Goal: Task Accomplishment & Management: Use online tool/utility

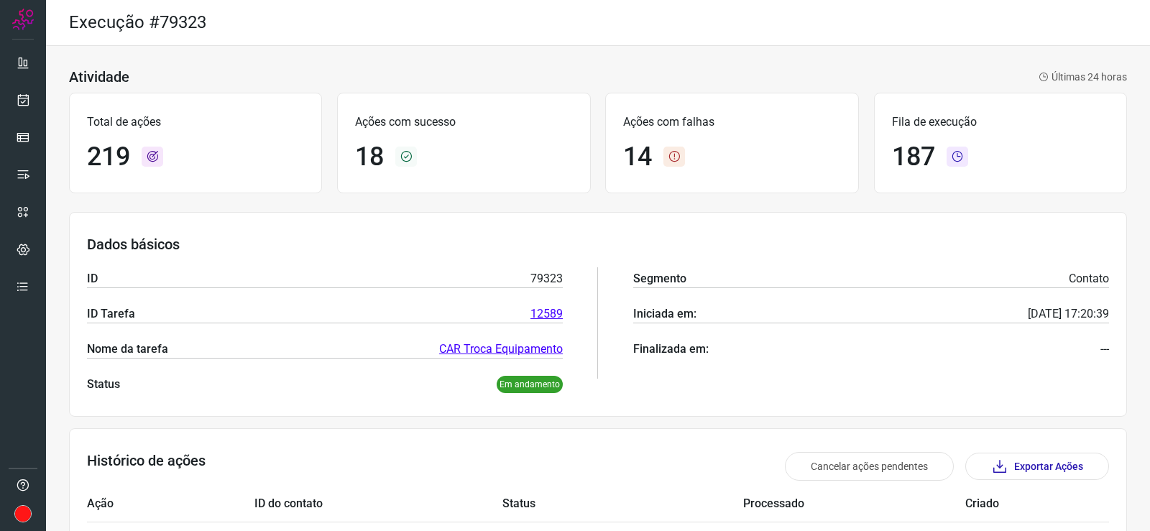
scroll to position [32, 0]
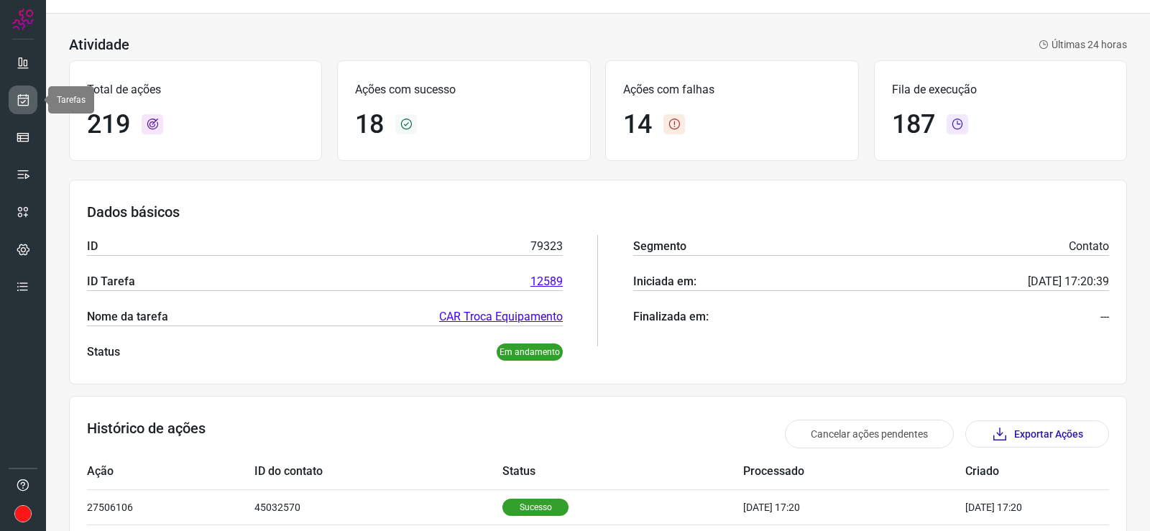
click at [19, 98] on icon at bounding box center [23, 100] width 15 height 14
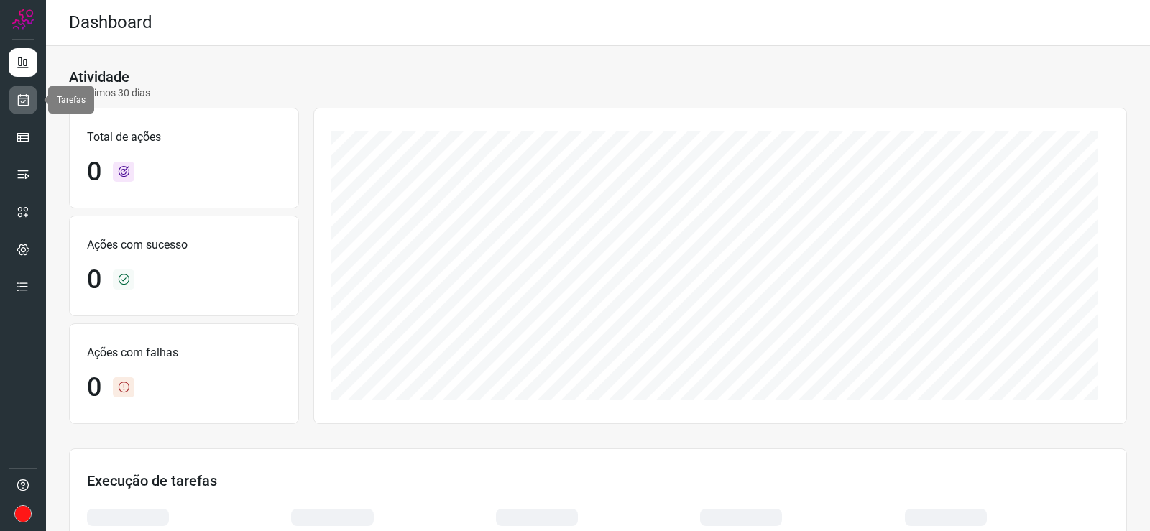
click at [24, 97] on icon at bounding box center [23, 100] width 15 height 14
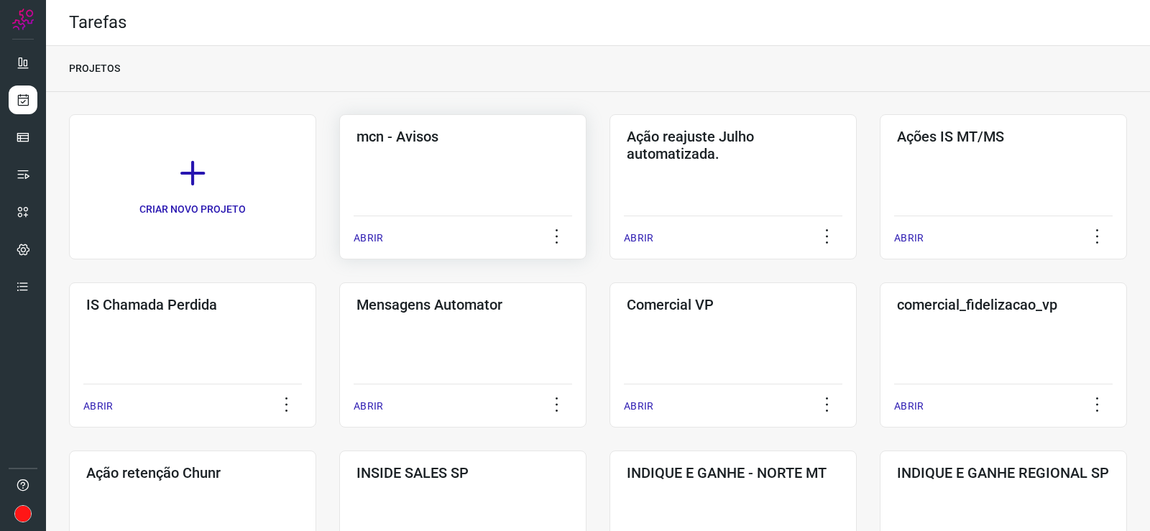
click at [610, 155] on div "mcn - Avisos ABRIR" at bounding box center [733, 186] width 247 height 145
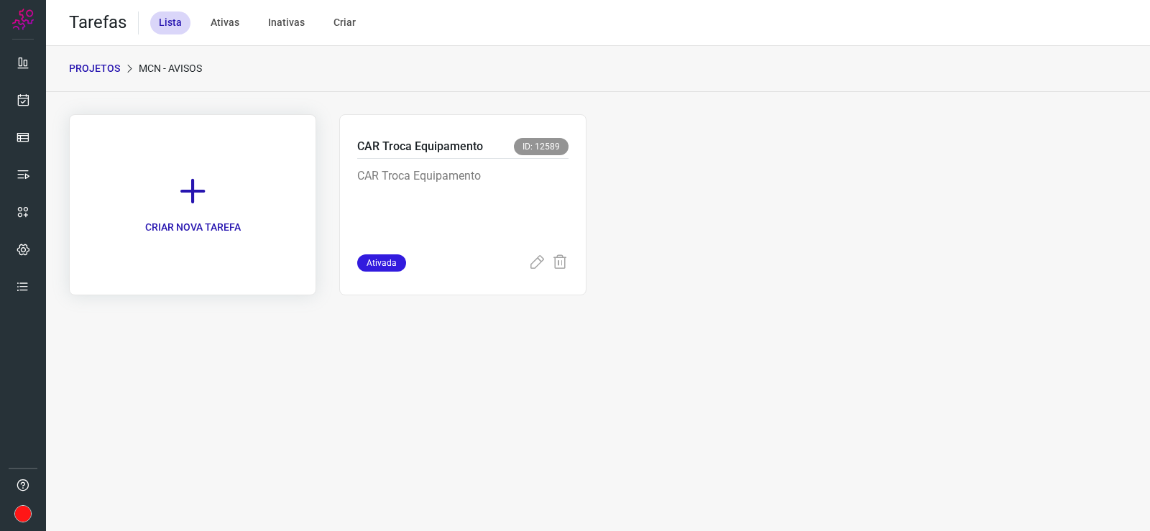
click at [194, 188] on icon at bounding box center [193, 191] width 32 height 32
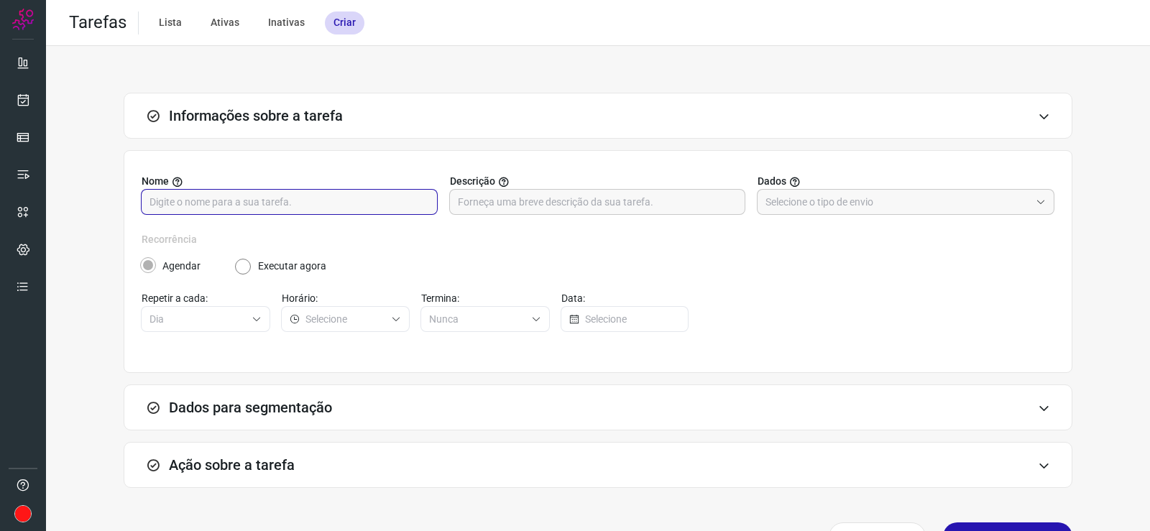
click at [215, 203] on input "text" at bounding box center [290, 202] width 280 height 24
drag, startPoint x: 283, startPoint y: 201, endPoint x: 93, endPoint y: 198, distance: 189.8
click at [93, 198] on div "Informações sobre a tarefa Nome Aviso Residencial Florais Descrição Dados Recor…" at bounding box center [598, 325] width 1058 height 464
type input "Aviso Residencial Florais"
click at [532, 204] on input "text" at bounding box center [598, 202] width 280 height 24
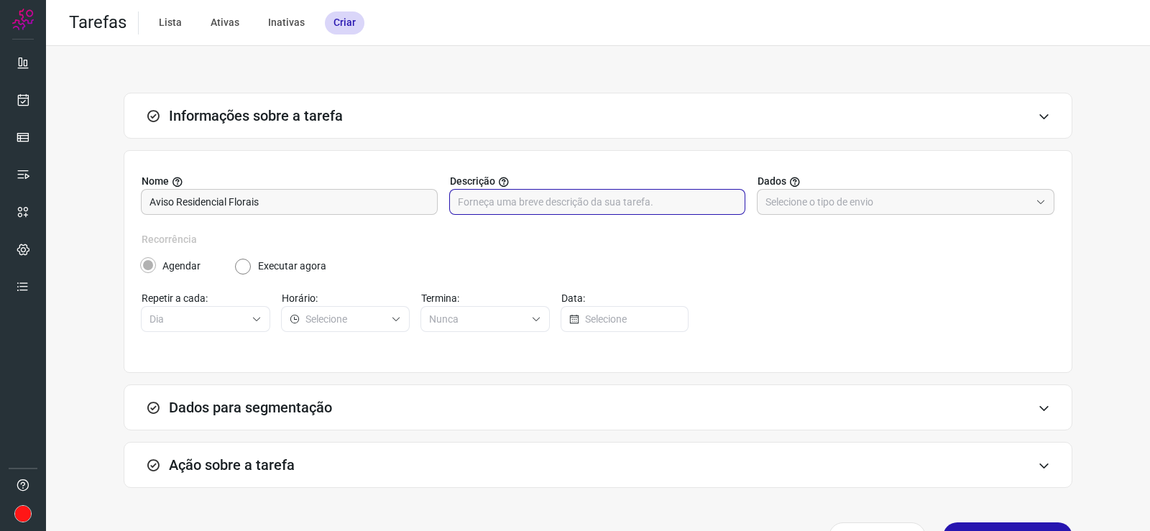
paste input "Aviso Residencial Florais"
type input "Aviso Residencial Florais"
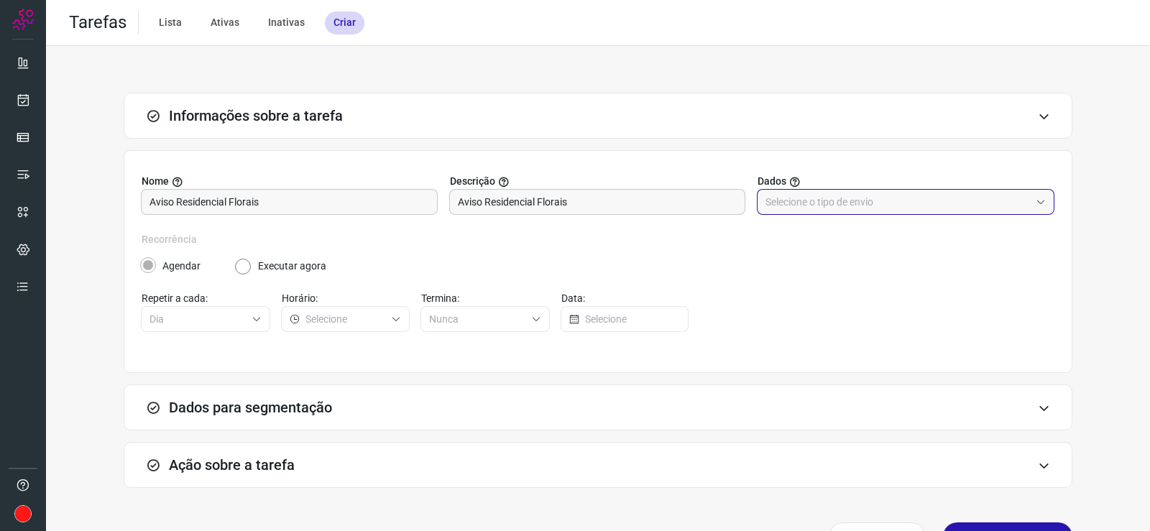
click at [822, 200] on input "text" at bounding box center [898, 202] width 265 height 24
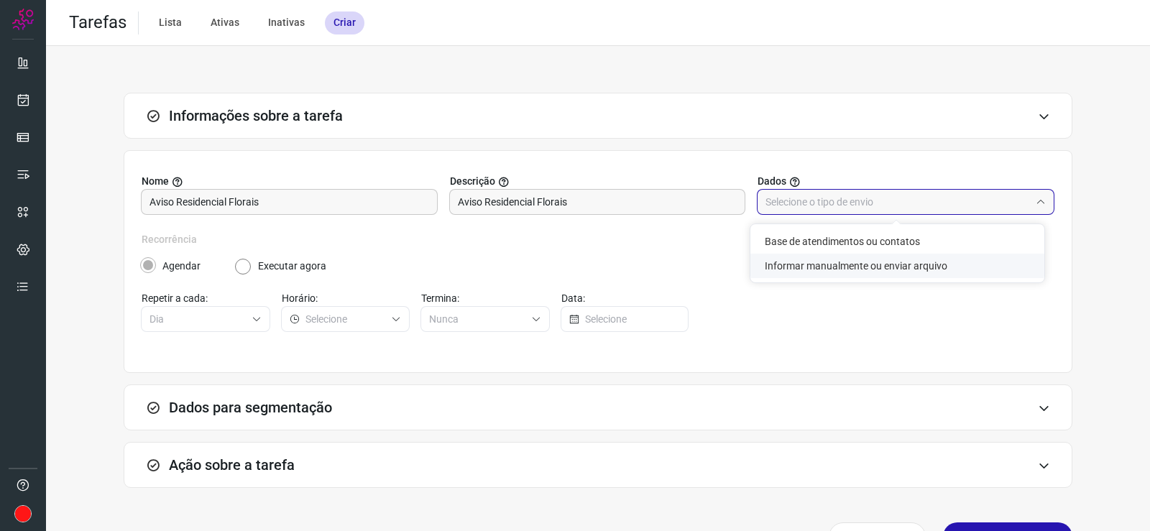
click at [820, 270] on li "Informar manualmente ou enviar arquivo" at bounding box center [897, 266] width 294 height 24
type input "Informar manualmente ou enviar arquivo"
radio input "false"
radio input "true"
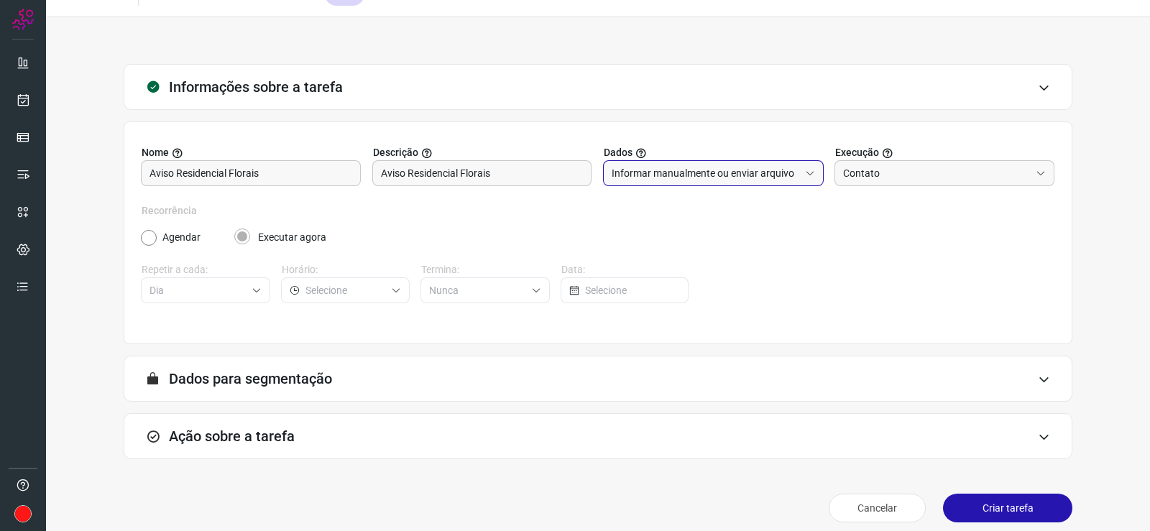
scroll to position [40, 0]
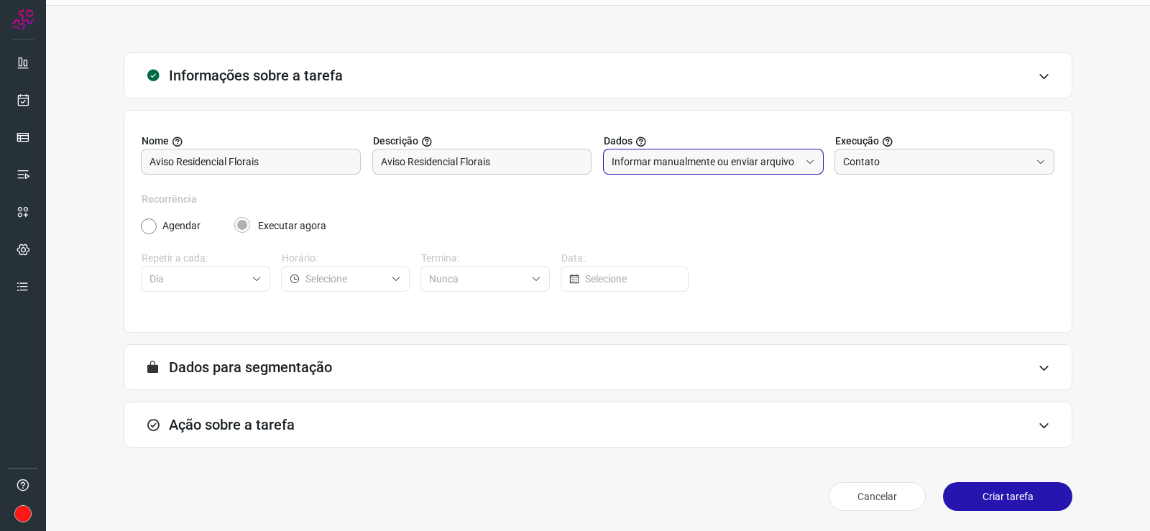
click at [259, 369] on h3 "Dados para segmentação" at bounding box center [250, 367] width 163 height 17
click at [259, 426] on h3 "Ação sobre a tarefa" at bounding box center [232, 424] width 126 height 17
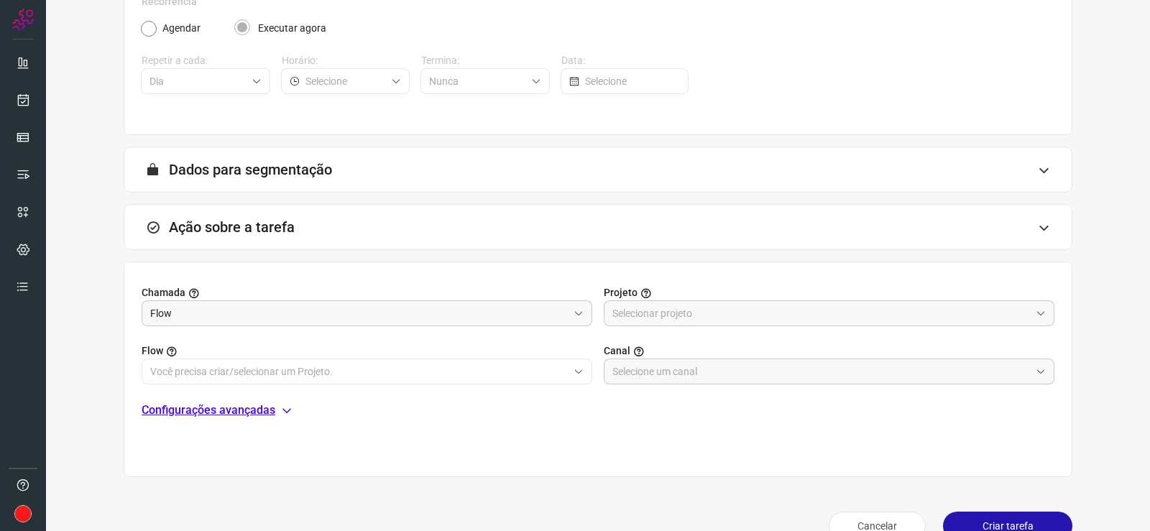
scroll to position [267, 0]
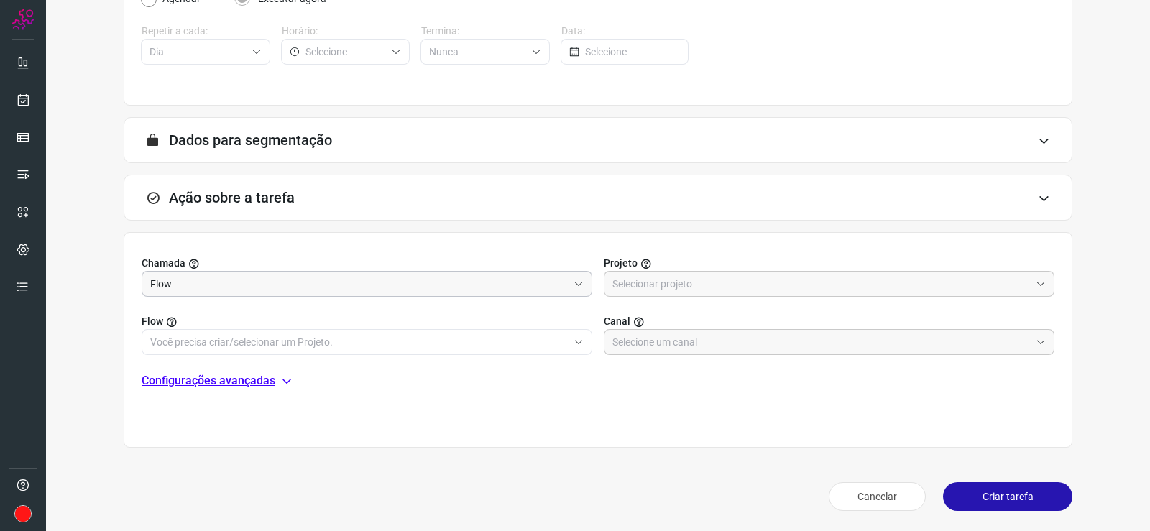
click at [339, 288] on input "Flow" at bounding box center [359, 284] width 418 height 24
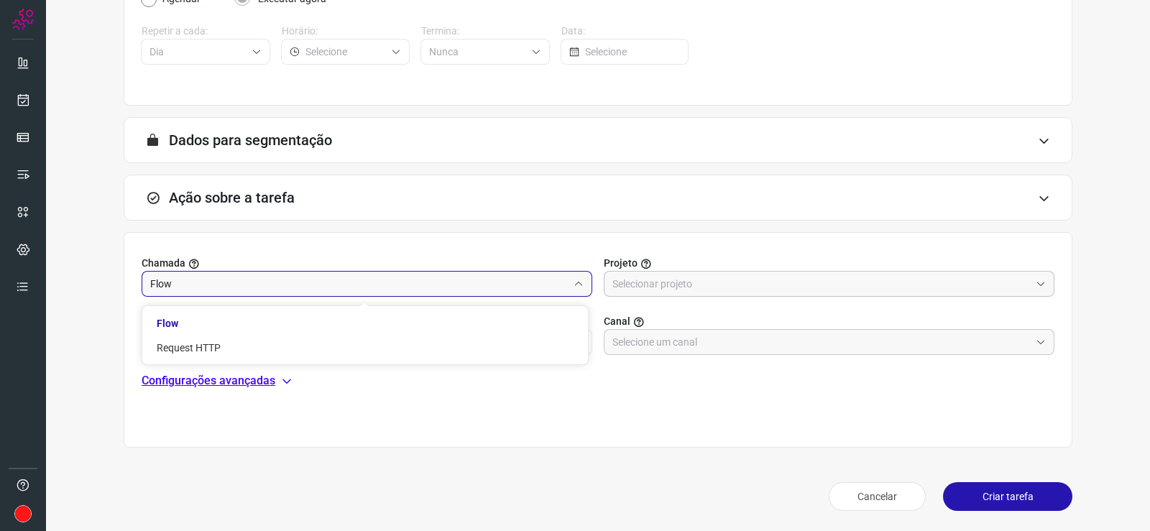
click at [666, 286] on input "text" at bounding box center [821, 284] width 418 height 24
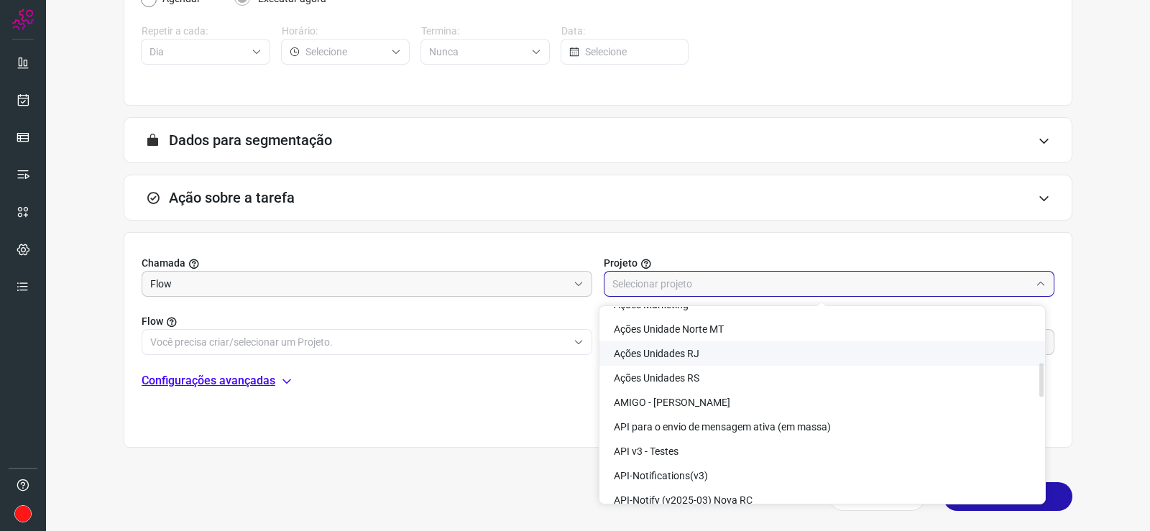
scroll to position [359, 0]
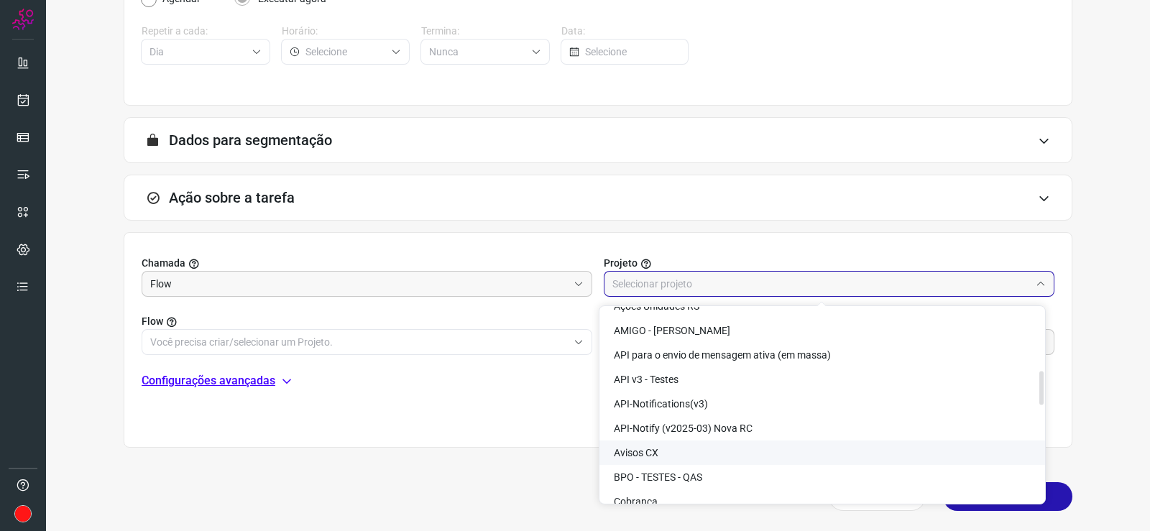
click at [651, 456] on span "Avisos CX" at bounding box center [636, 453] width 45 height 12
type input "Avisos CX"
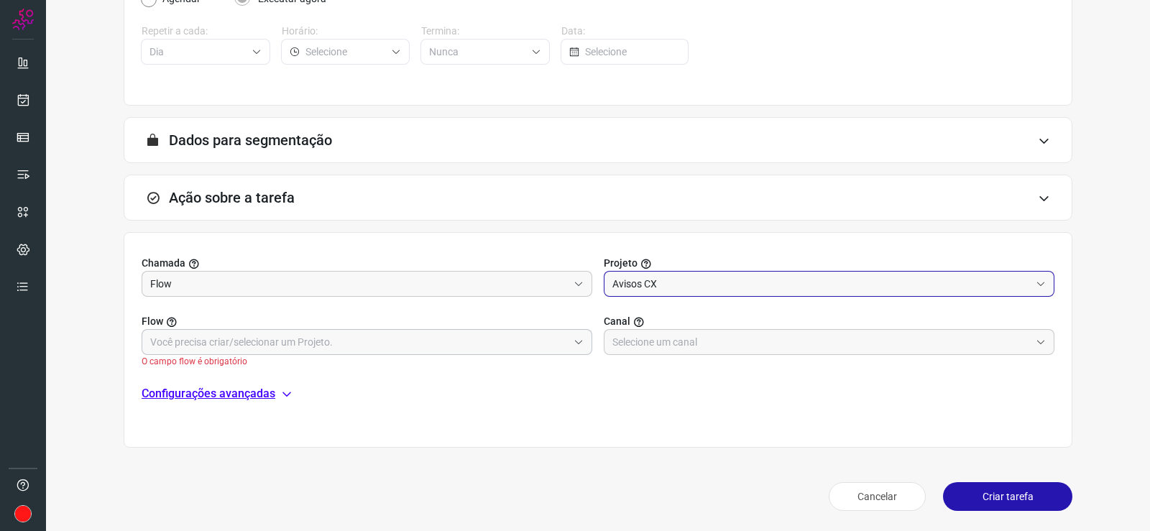
click at [339, 345] on input "text" at bounding box center [359, 342] width 418 height 24
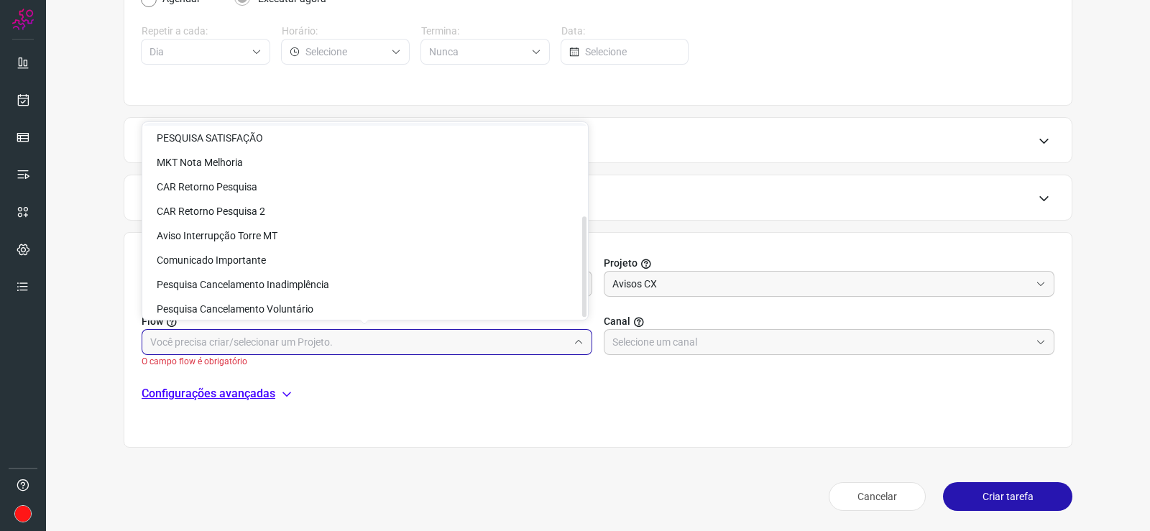
scroll to position [178, 0]
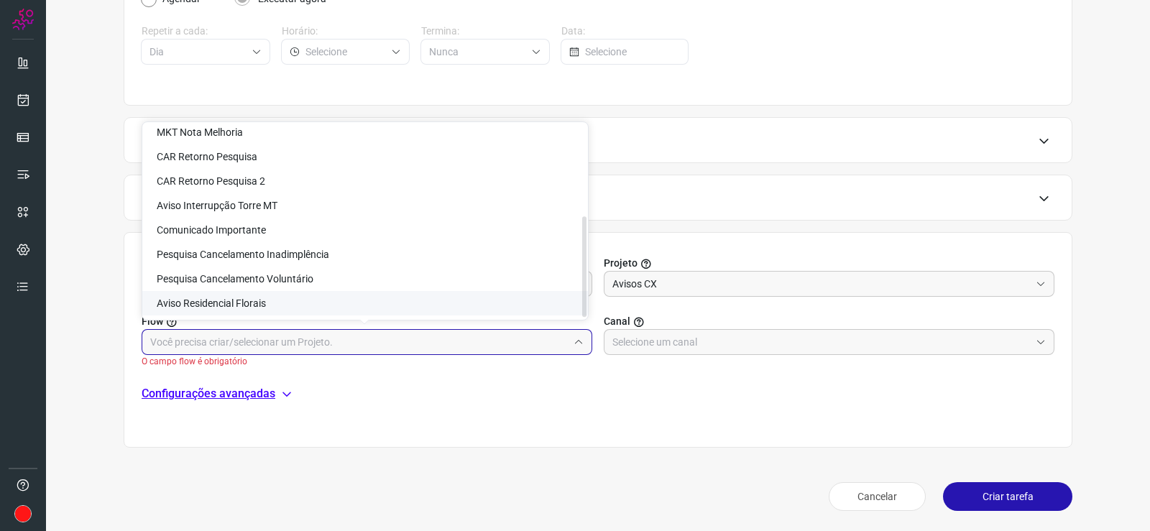
click at [257, 304] on span "Aviso Residencial Florais" at bounding box center [211, 304] width 109 height 12
type input "Aviso Residencial Florais"
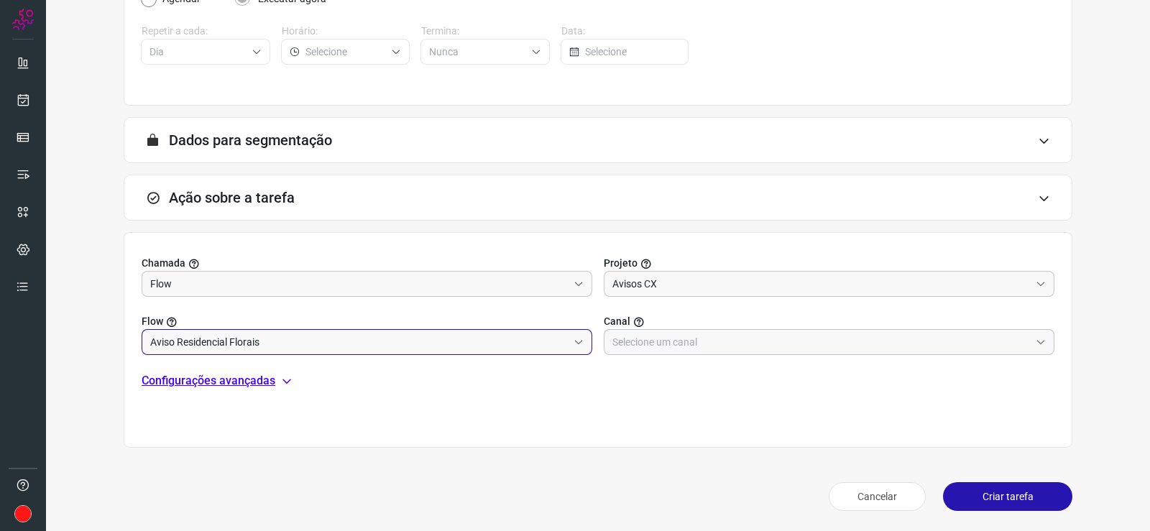
click at [661, 344] on input "text" at bounding box center [821, 342] width 418 height 24
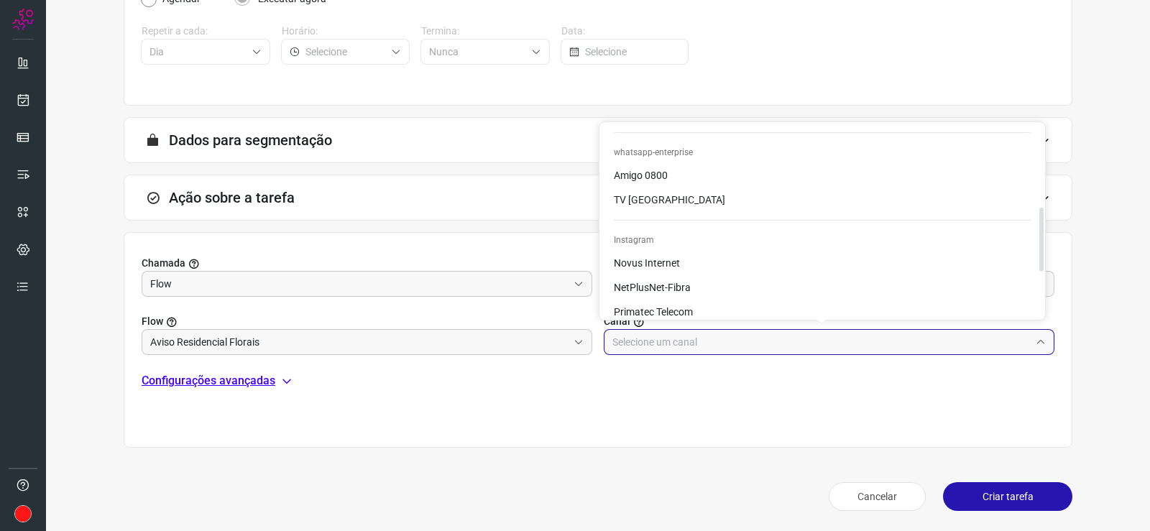
scroll to position [246, 0]
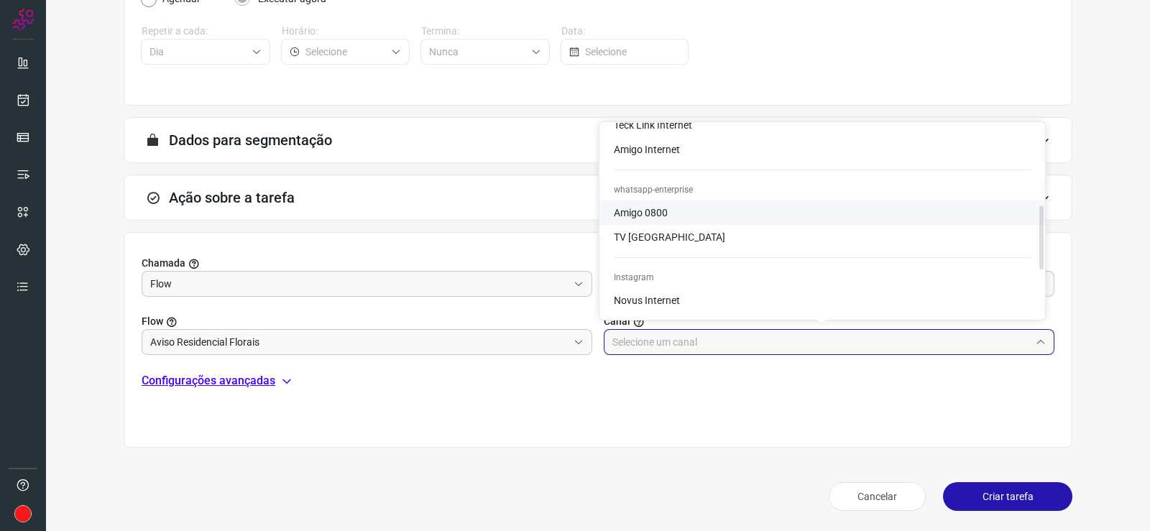
click at [652, 213] on span "Amigo 0800" at bounding box center [641, 213] width 54 height 12
type input "Amigo 0800"
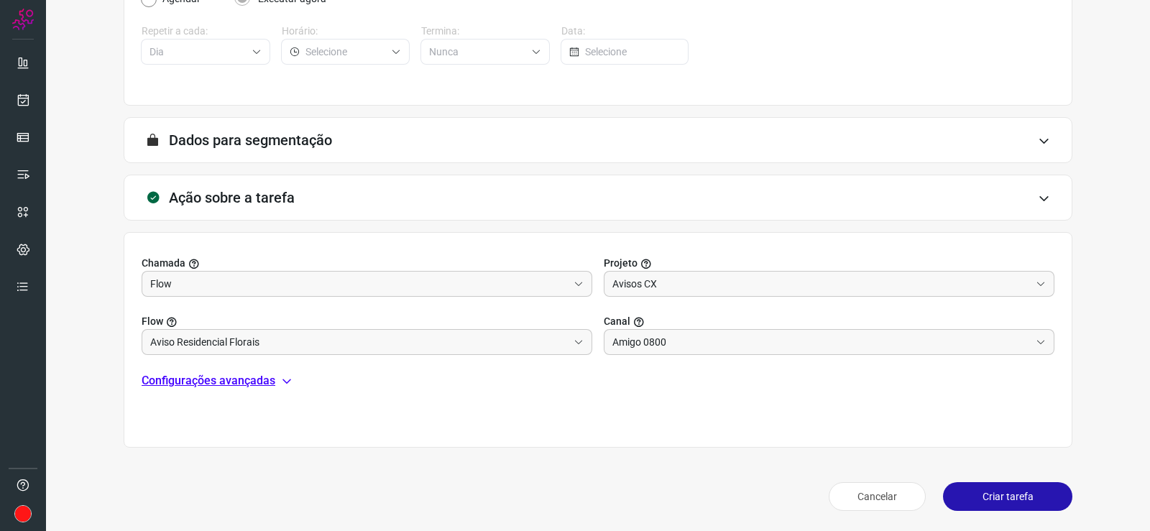
click at [286, 380] on icon at bounding box center [287, 381] width 12 height 12
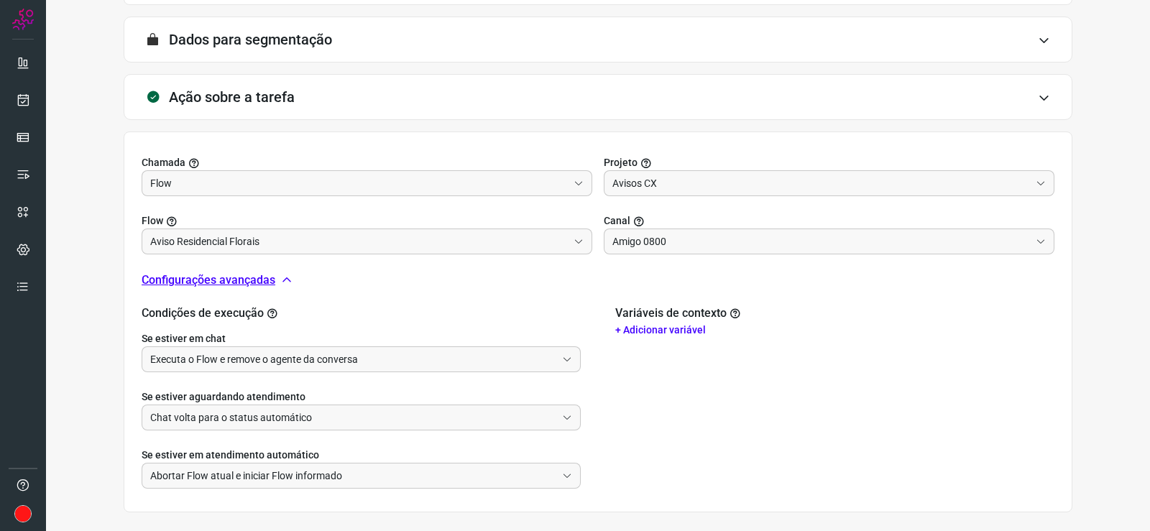
scroll to position [411, 0]
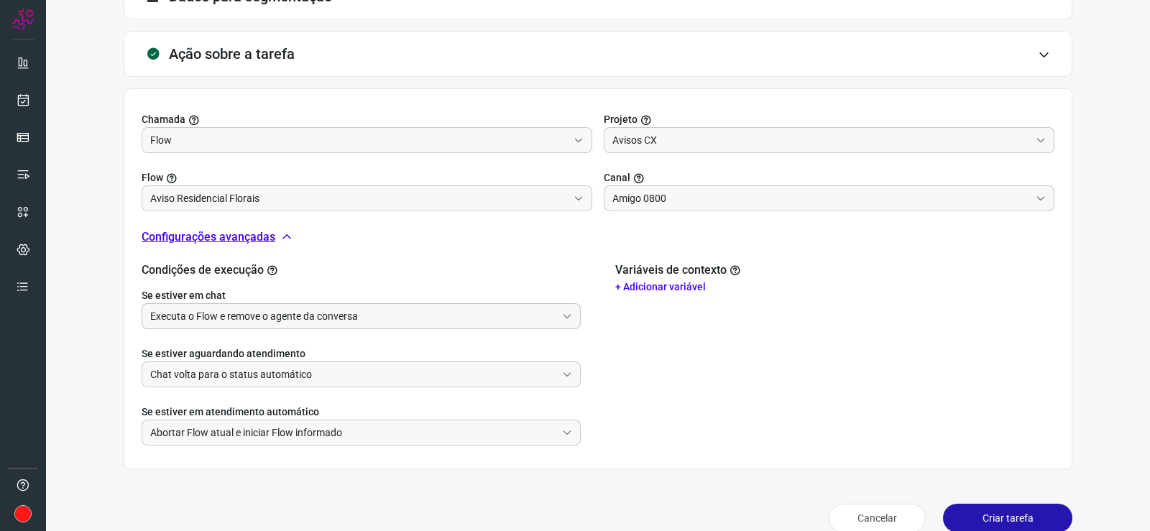
click at [292, 316] on input "Executa o Flow e remove o agente da conversa" at bounding box center [353, 316] width 406 height 24
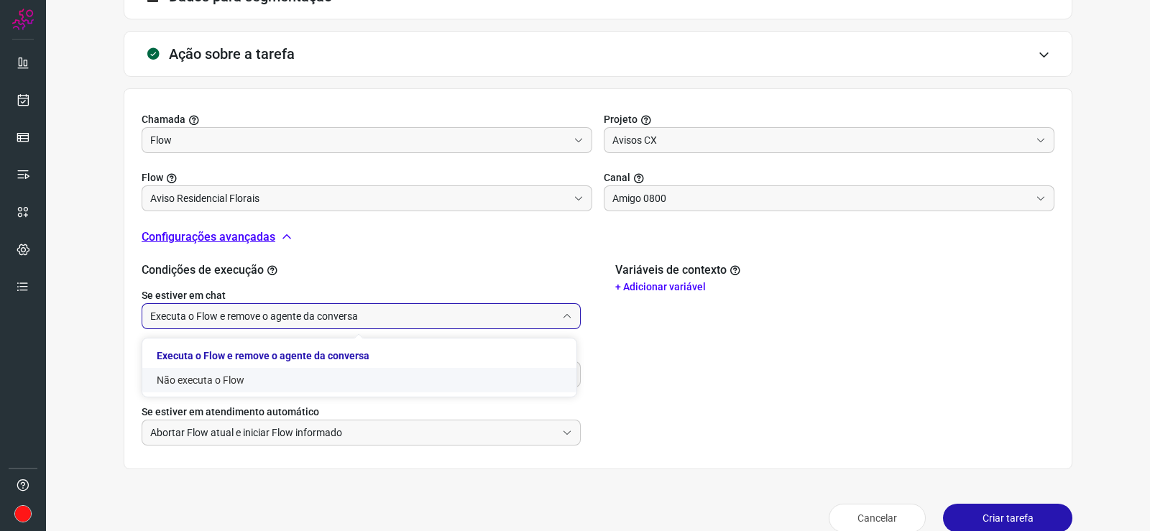
click at [186, 375] on li "Não executa o Flow" at bounding box center [359, 380] width 434 height 24
type input "Não executa o Flow"
click at [197, 374] on input "Chat volta para o status automático" at bounding box center [353, 374] width 406 height 24
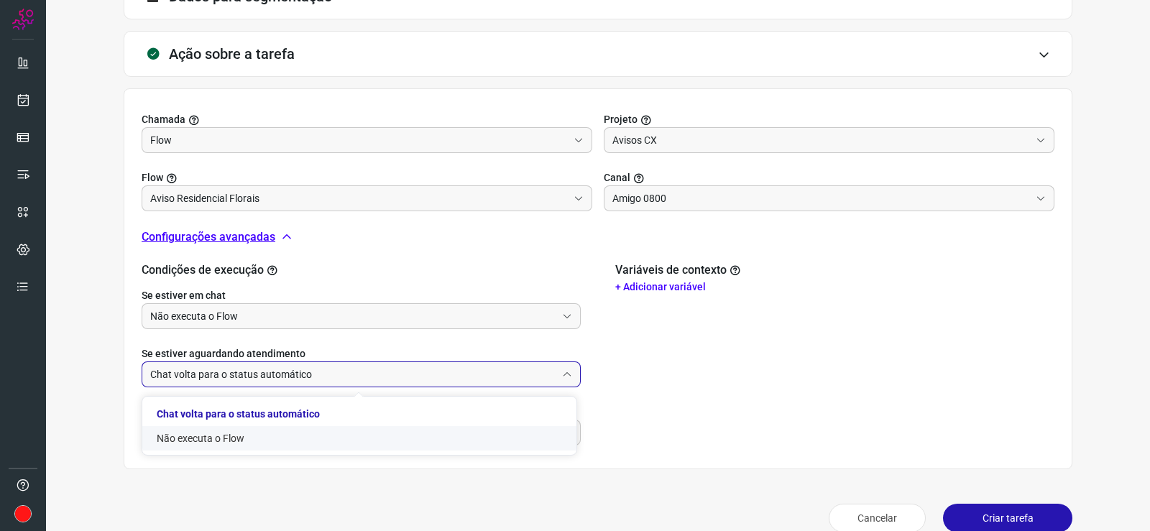
click at [173, 440] on li "Não executa o Flow" at bounding box center [359, 438] width 434 height 24
type input "Não executa o Flow"
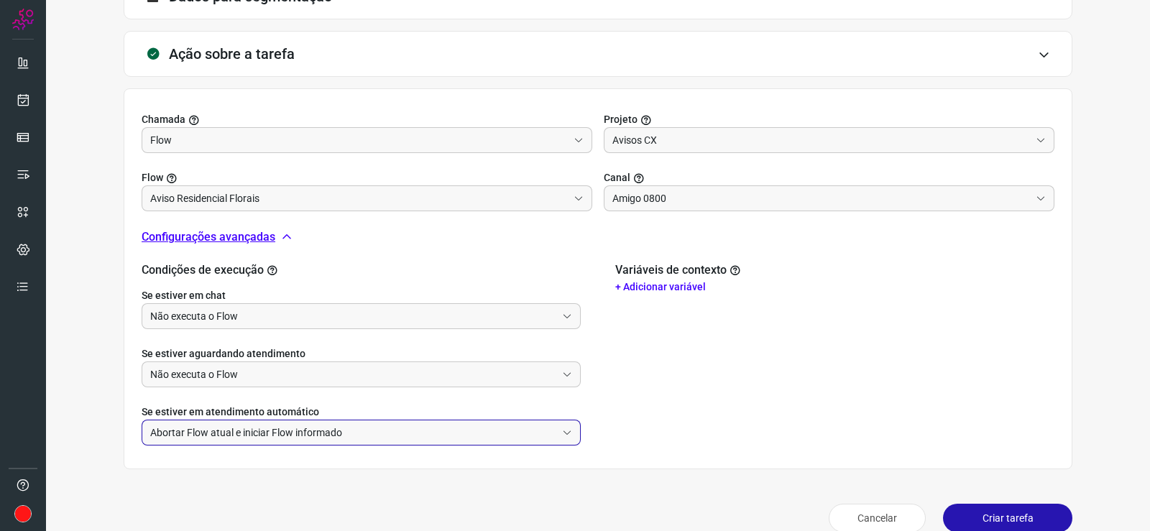
click at [234, 433] on input "Abortar Flow atual e iniciar Flow informado" at bounding box center [353, 433] width 406 height 24
click at [182, 499] on li "Não faz nada" at bounding box center [359, 496] width 434 height 24
type input "Não faz nada"
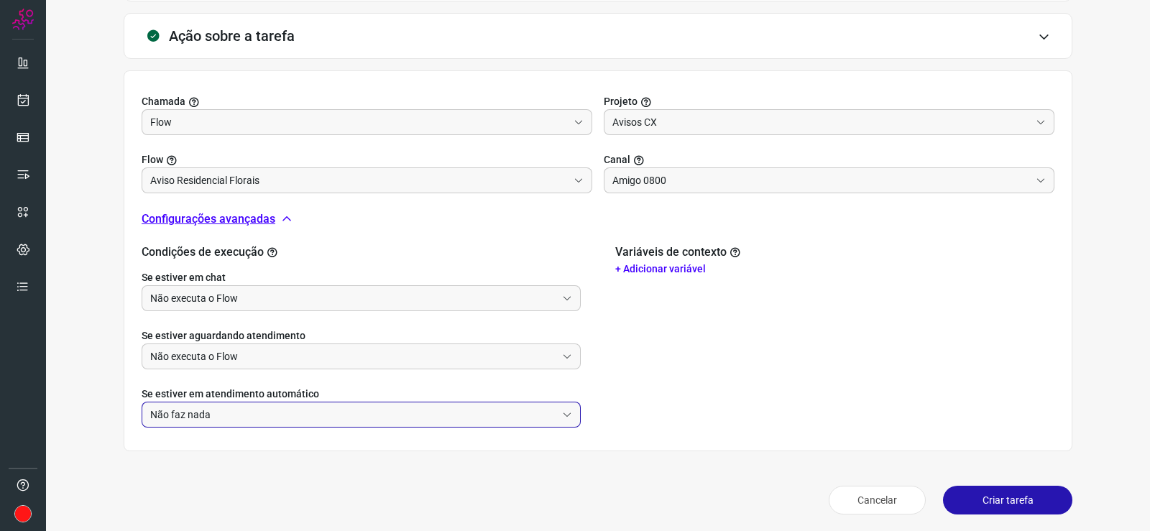
scroll to position [433, 0]
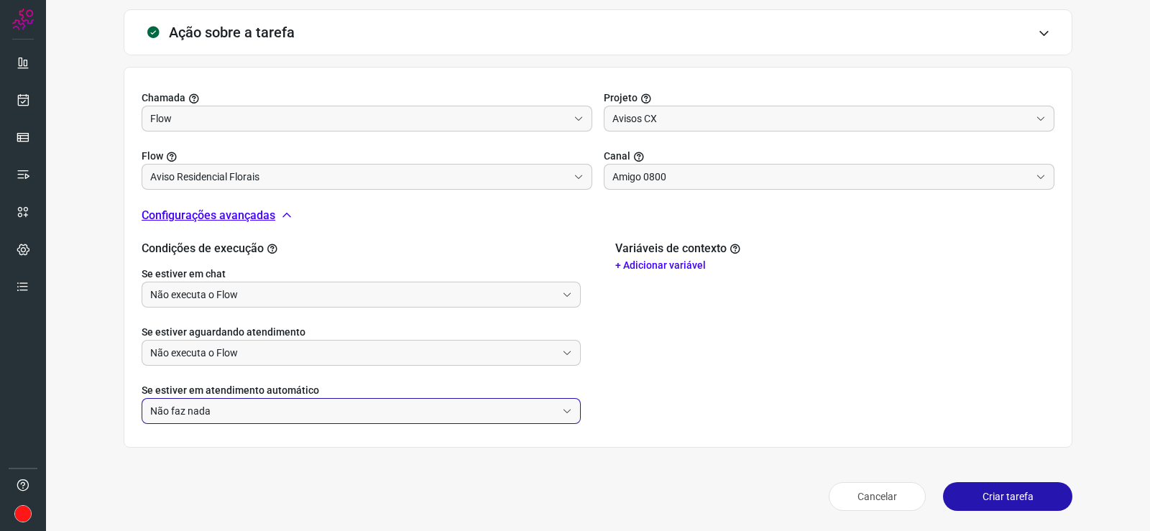
click at [998, 495] on button "Criar tarefa" at bounding box center [1007, 496] width 129 height 29
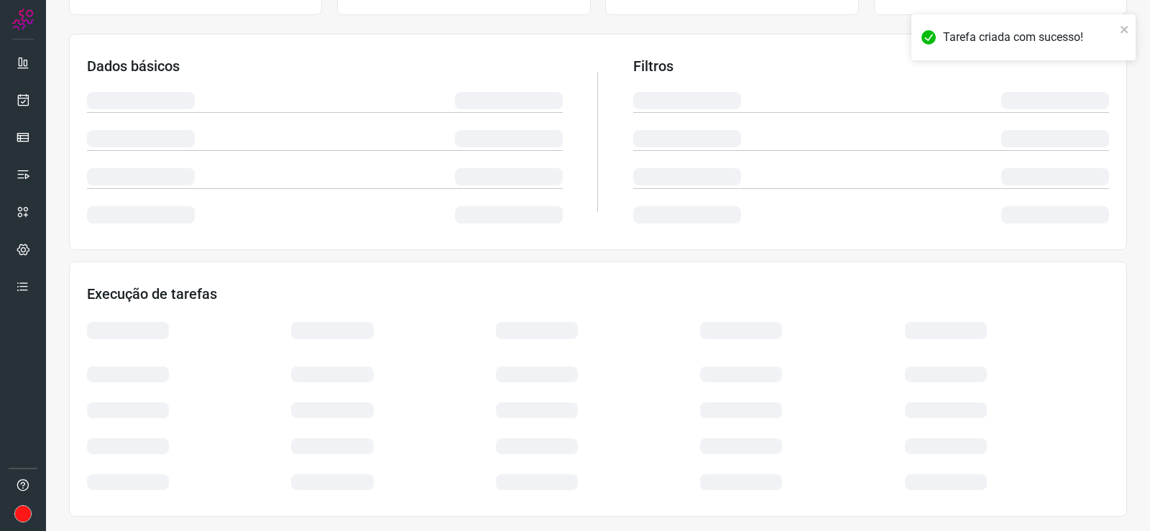
scroll to position [211, 0]
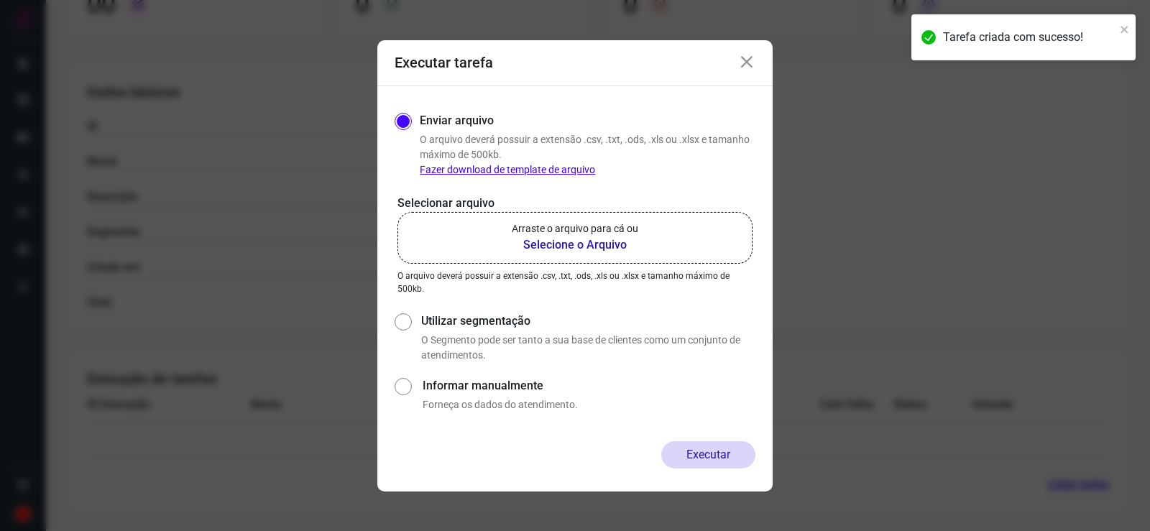
click at [583, 245] on b "Selecione o Arquivo" at bounding box center [575, 244] width 127 height 17
click at [0, 0] on input "Arraste o arquivo para cá ou Selecione o Arquivo" at bounding box center [0, 0] width 0 height 0
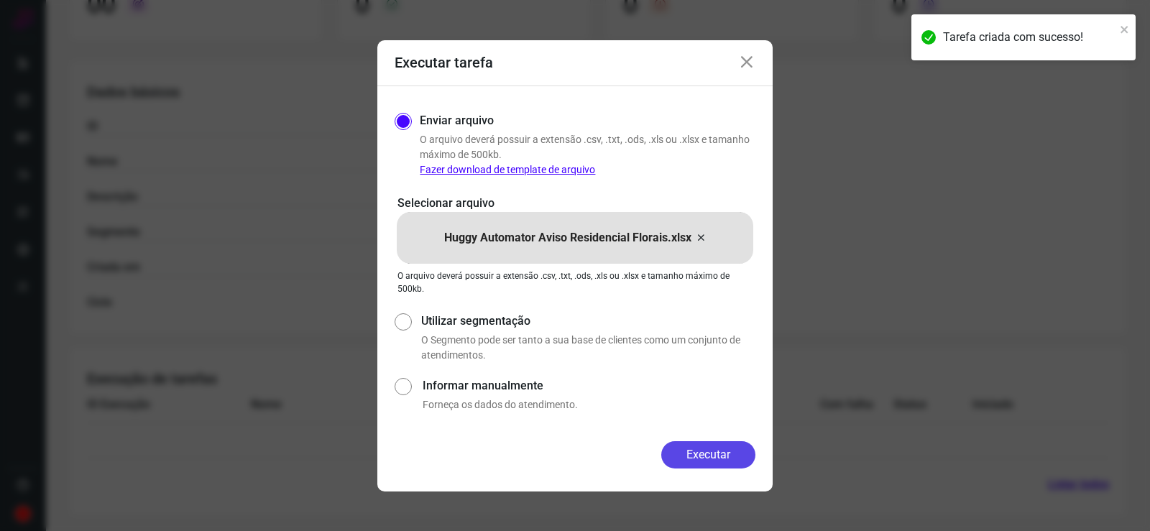
click at [704, 456] on button "Executar" at bounding box center [708, 454] width 94 height 27
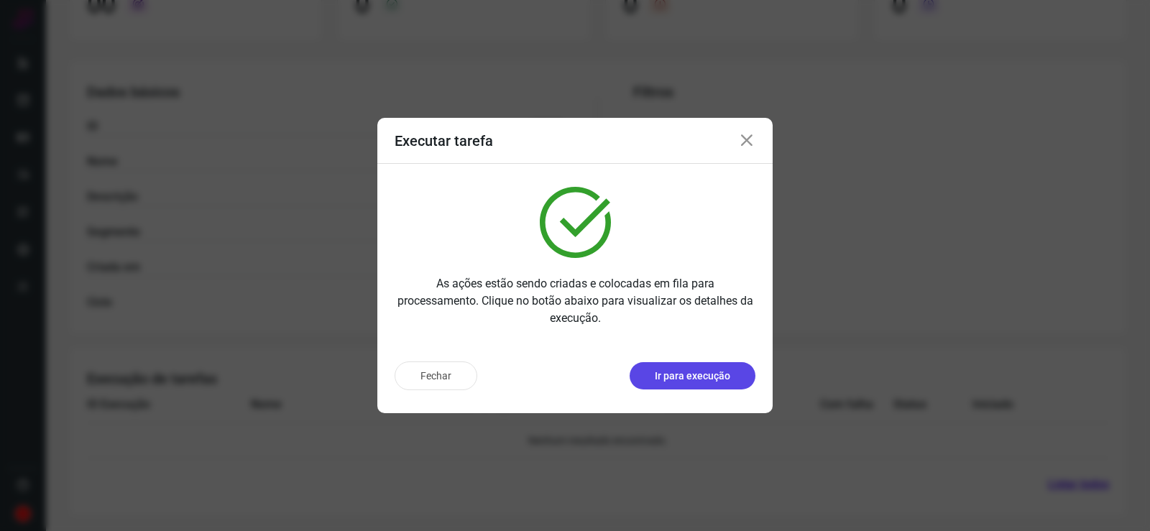
click at [703, 375] on p "Ir para execução" at bounding box center [692, 376] width 75 height 15
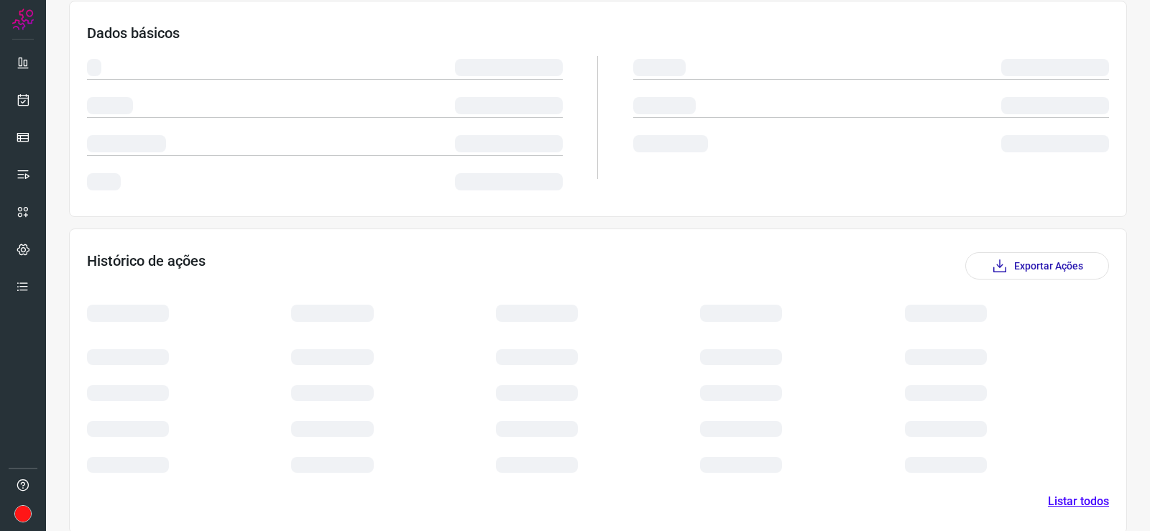
scroll to position [132, 0]
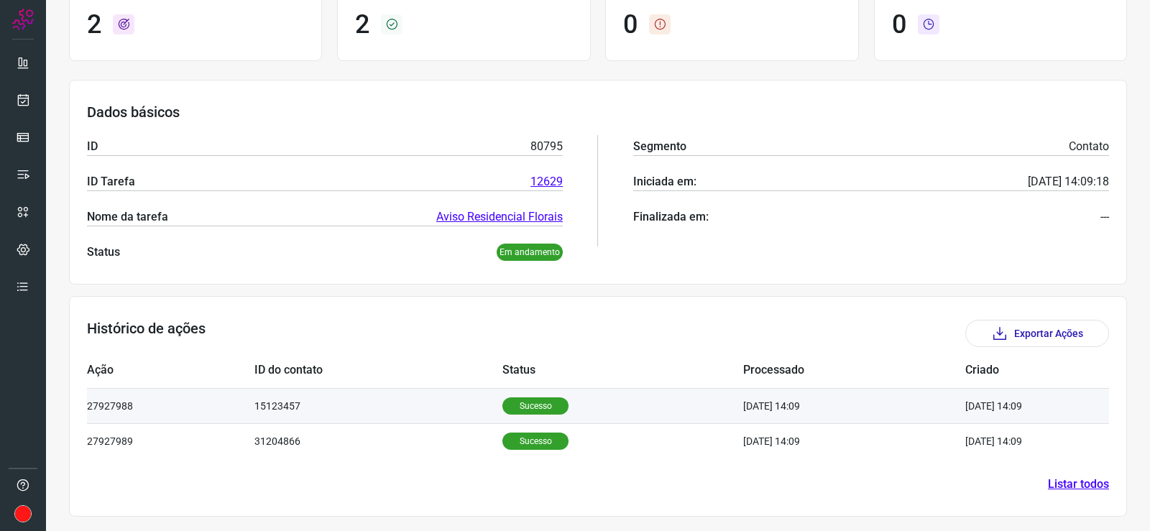
click at [527, 408] on p "Sucesso" at bounding box center [535, 406] width 66 height 17
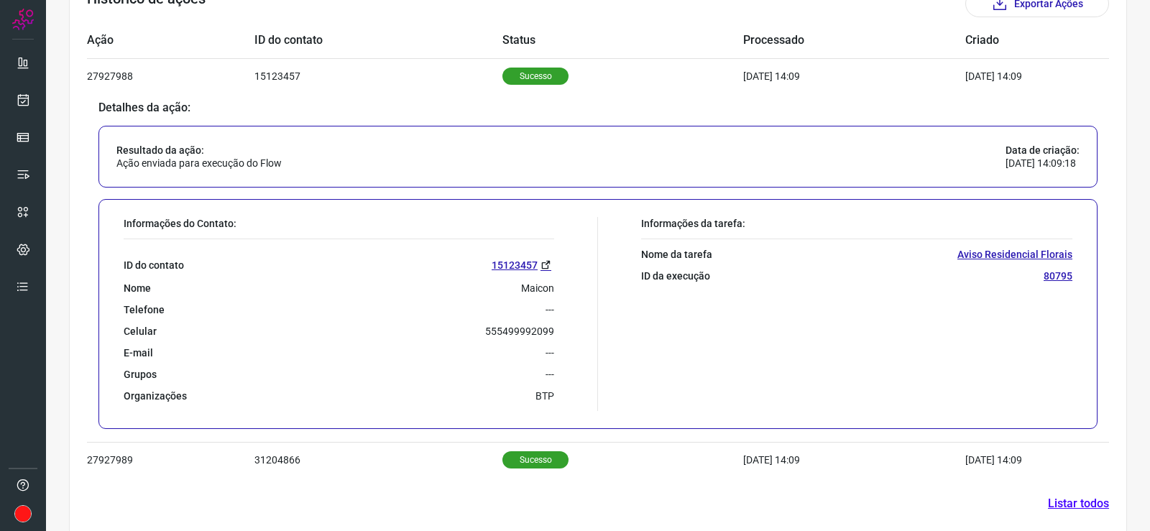
scroll to position [482, 0]
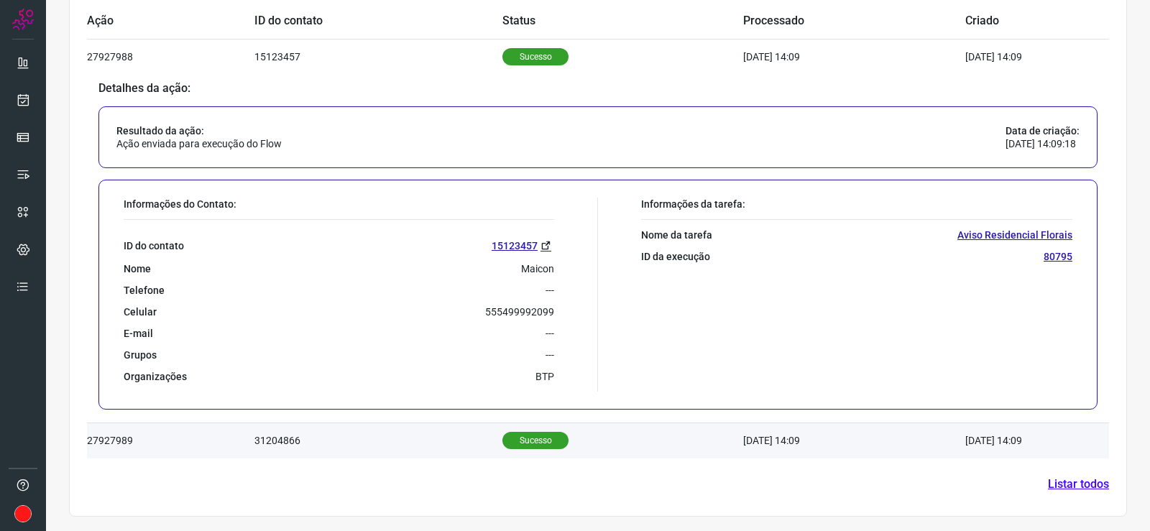
click at [512, 438] on p "Sucesso" at bounding box center [535, 440] width 66 height 17
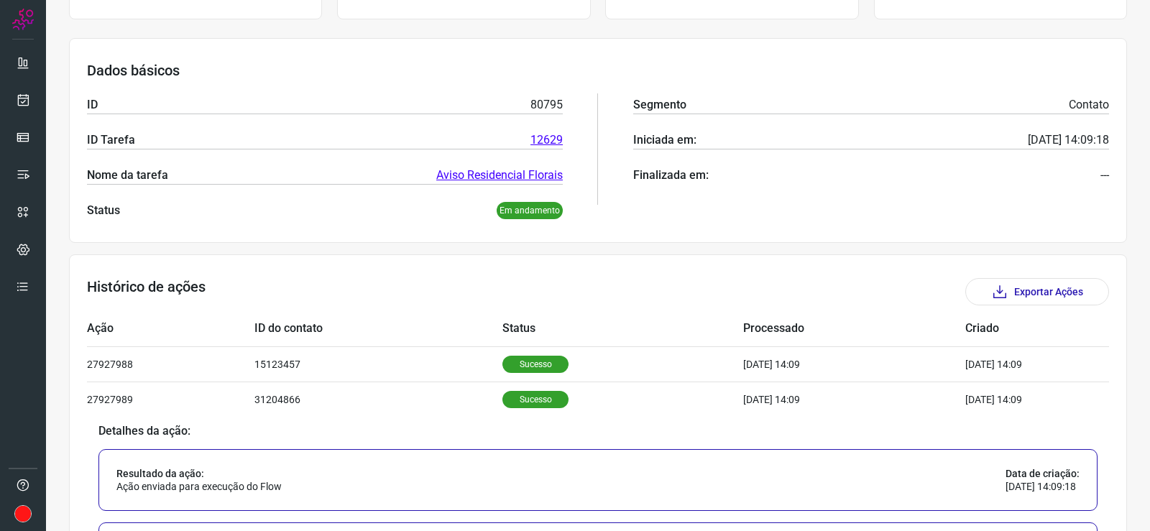
scroll to position [121, 0]
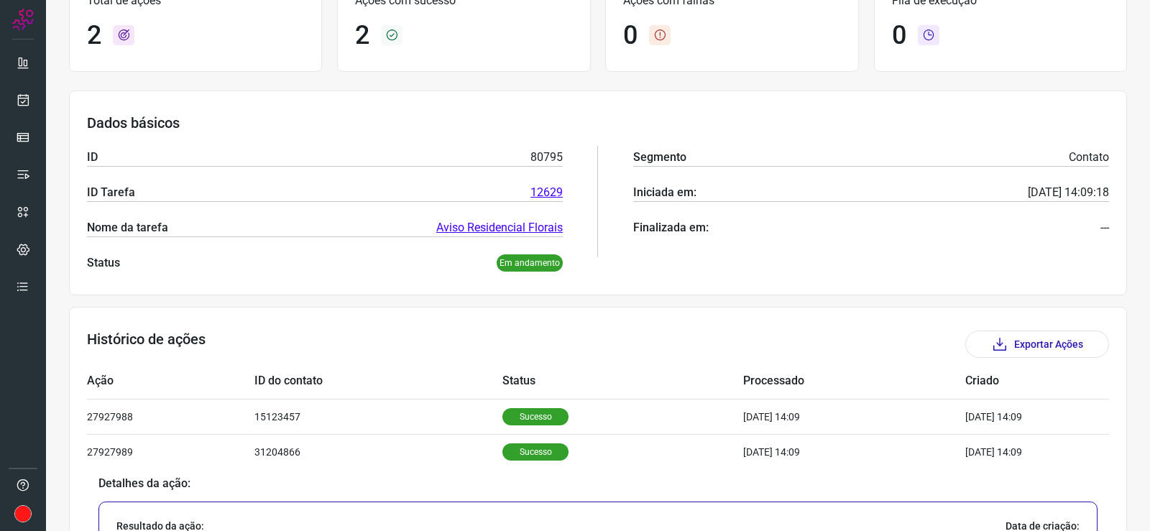
click at [70, 75] on div "Total de ações 2 Ações com sucesso 2 Ações com falhas 0 Fila de execução 0" at bounding box center [598, 21] width 1058 height 115
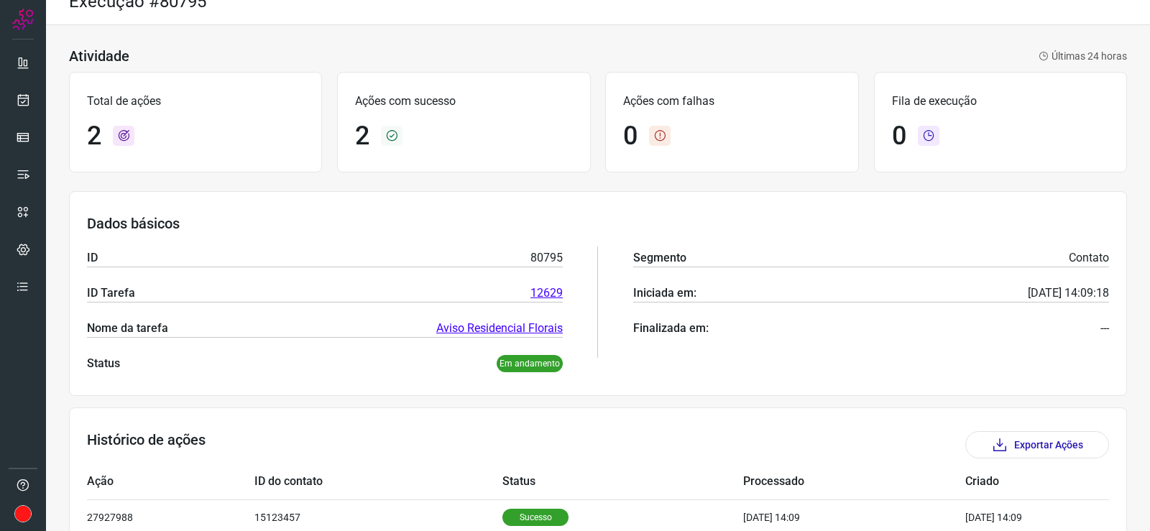
scroll to position [0, 0]
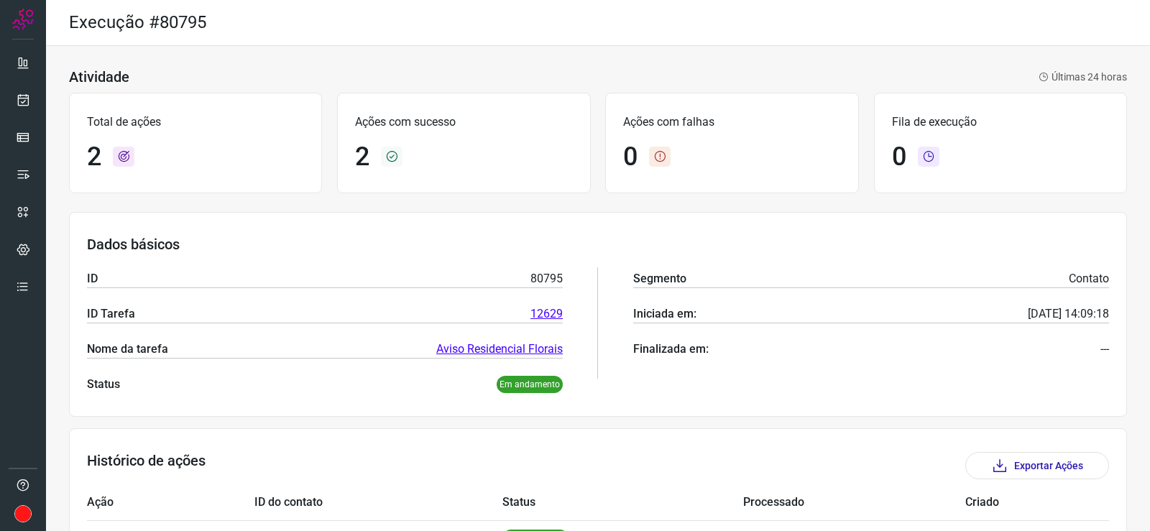
click at [596, 203] on div "Atividade Últimas 24 horas Total de ações 2 Ações com sucesso 2 Ações com falha…" at bounding box center [598, 529] width 1104 height 966
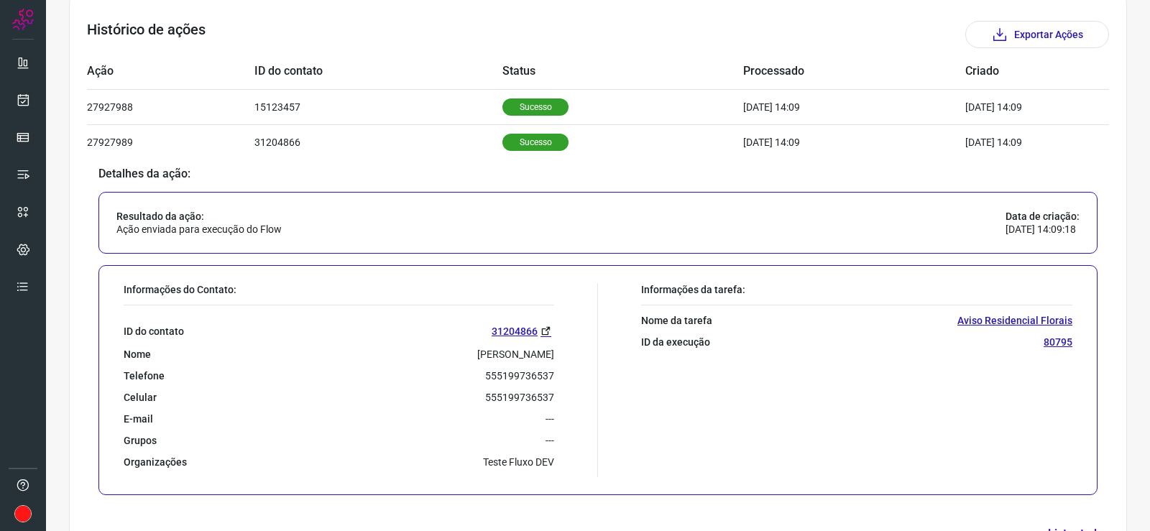
scroll to position [481, 0]
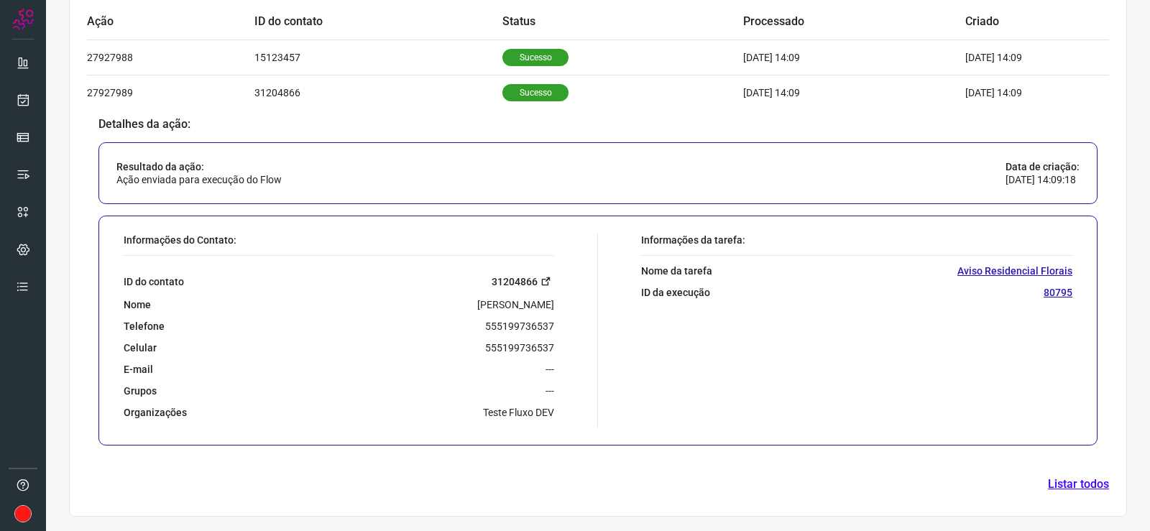
click at [541, 281] on icon at bounding box center [546, 281] width 11 height 11
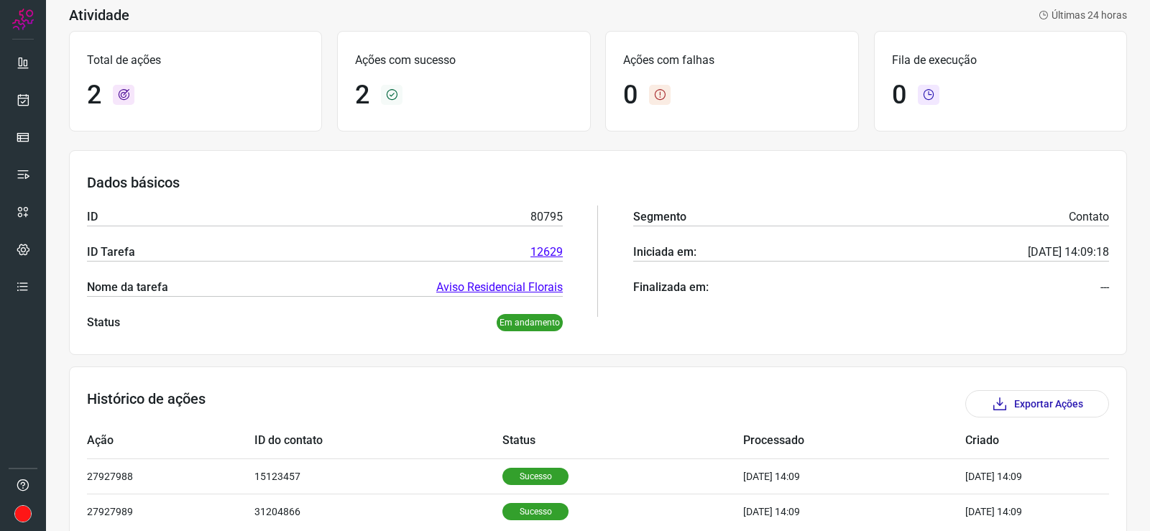
scroll to position [0, 0]
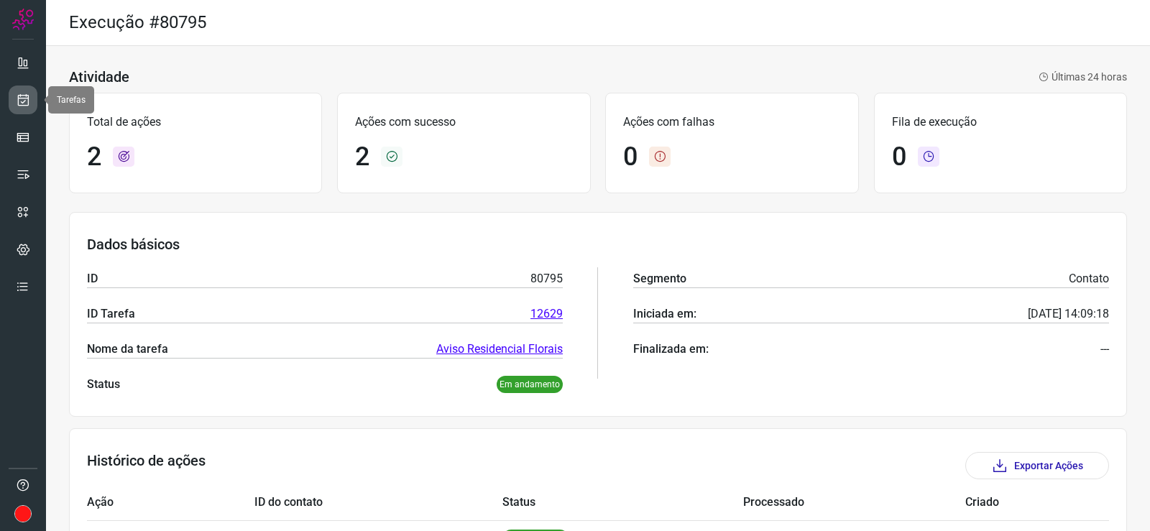
click at [20, 96] on icon at bounding box center [23, 100] width 15 height 14
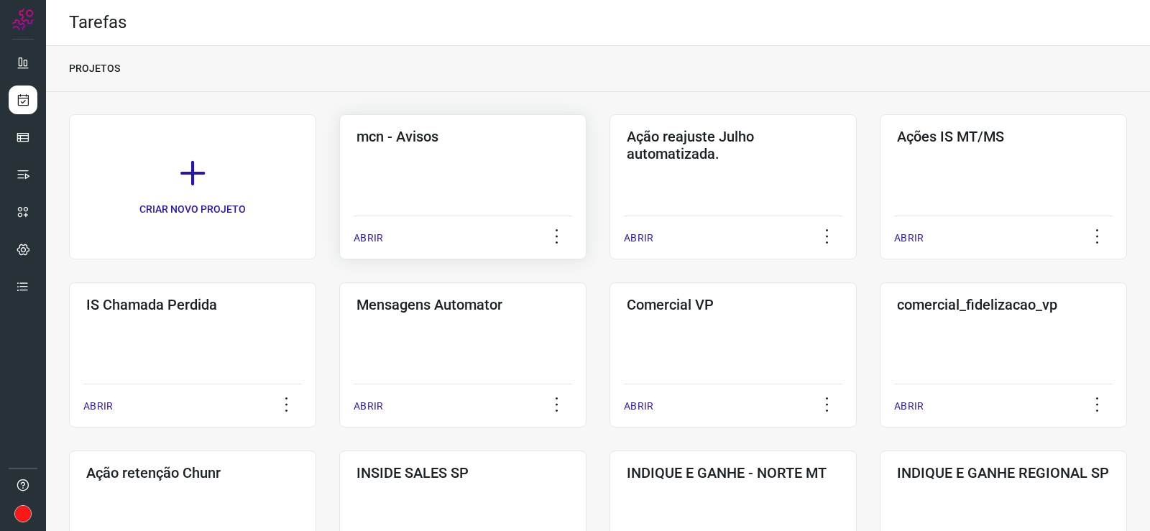
click at [610, 174] on div "mcn - Avisos ABRIR" at bounding box center [733, 186] width 247 height 145
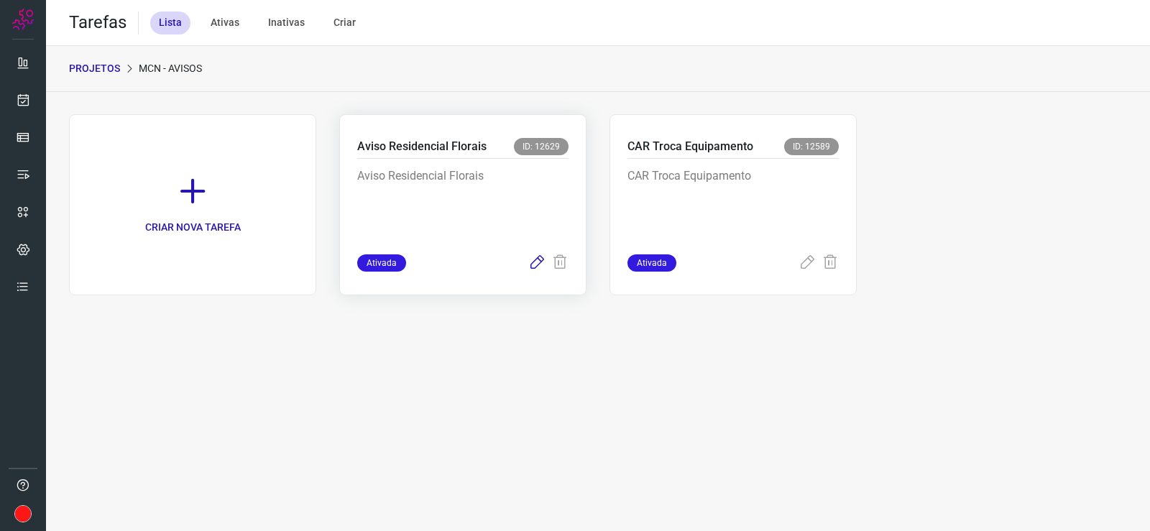
click at [538, 261] on icon at bounding box center [536, 262] width 17 height 17
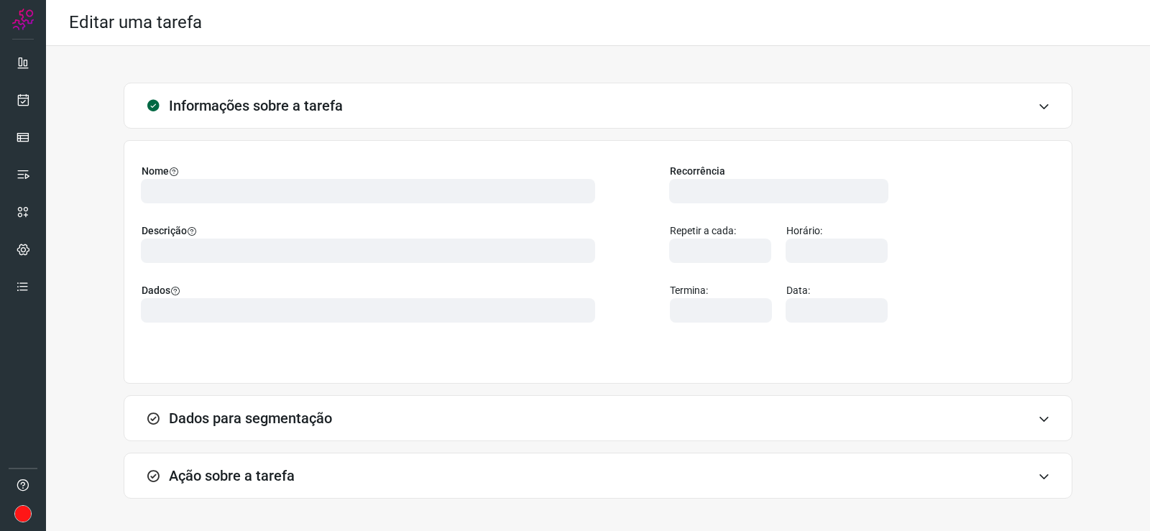
type input "559913"
type input "455940"
type input "ce0450f2-f722-4c34-a038-47adef28190d"
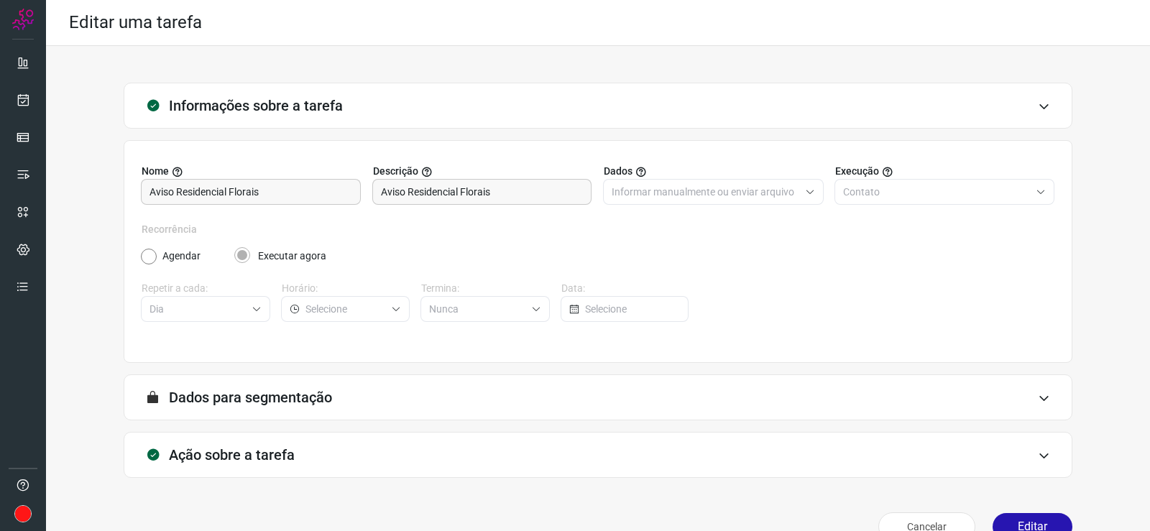
scroll to position [30, 0]
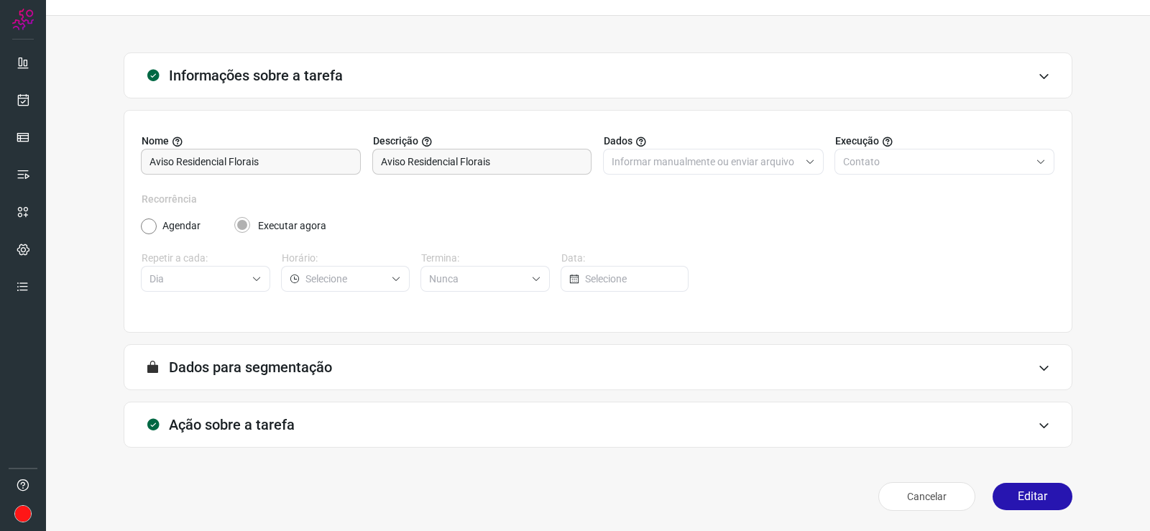
type input "Avisos CX"
type input "Aviso Residencial Florais"
type input "Amigo 0800"
click at [430, 425] on div "Ação sobre a tarefa" at bounding box center [598, 425] width 949 height 46
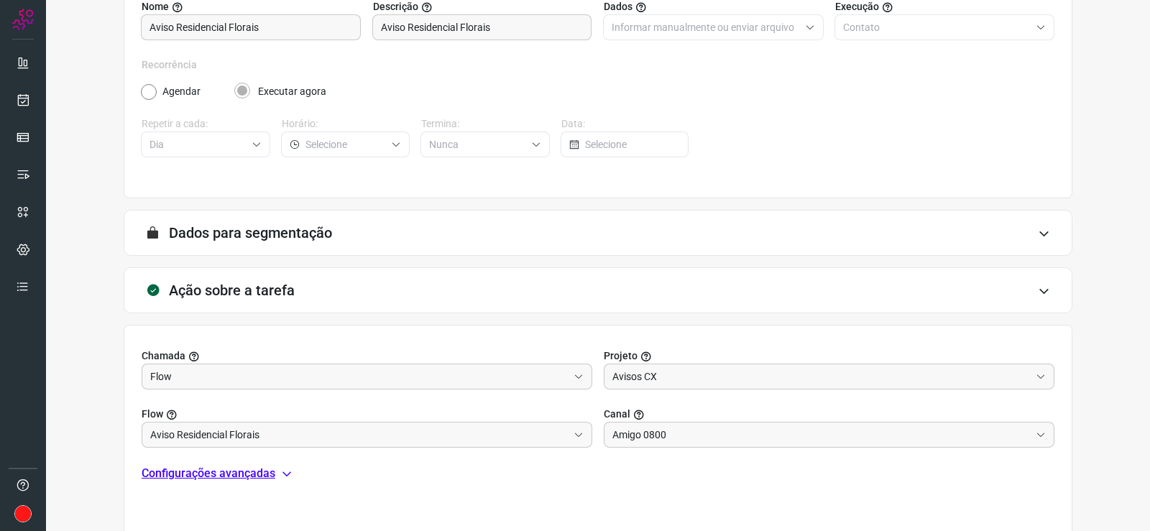
scroll to position [257, 0]
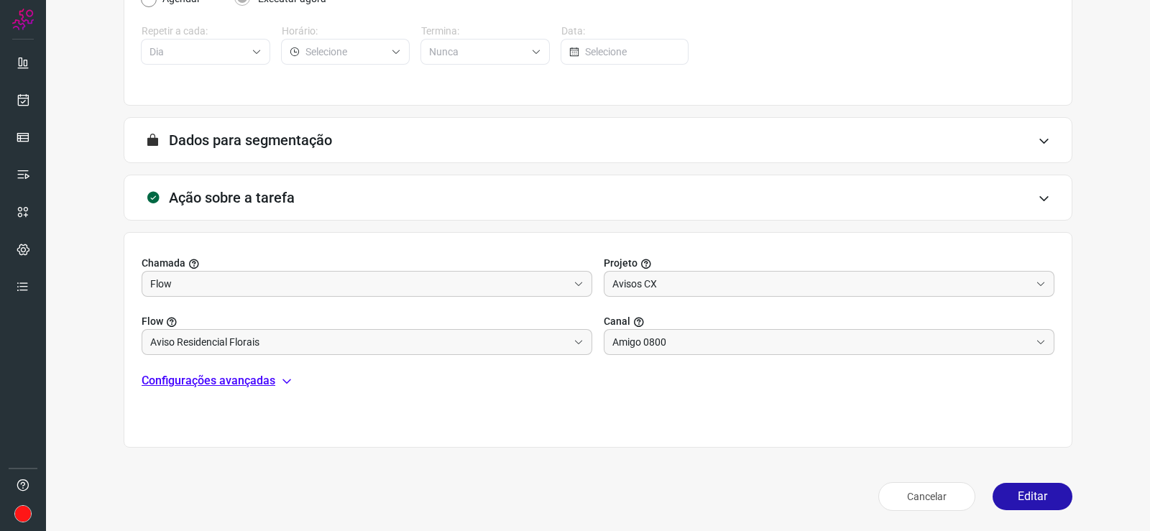
click at [254, 380] on p "Configurações avançadas" at bounding box center [209, 380] width 134 height 17
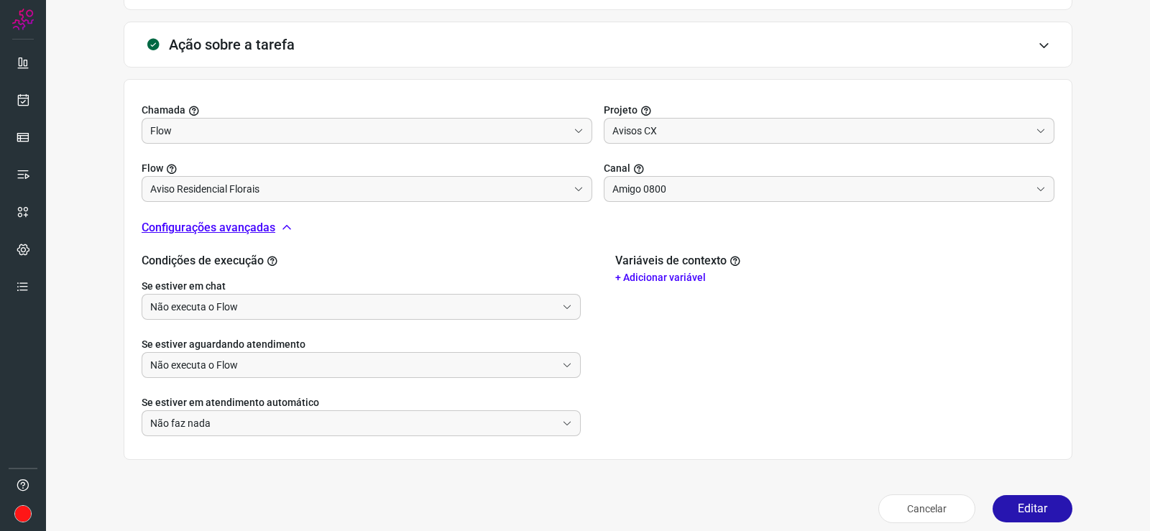
scroll to position [423, 0]
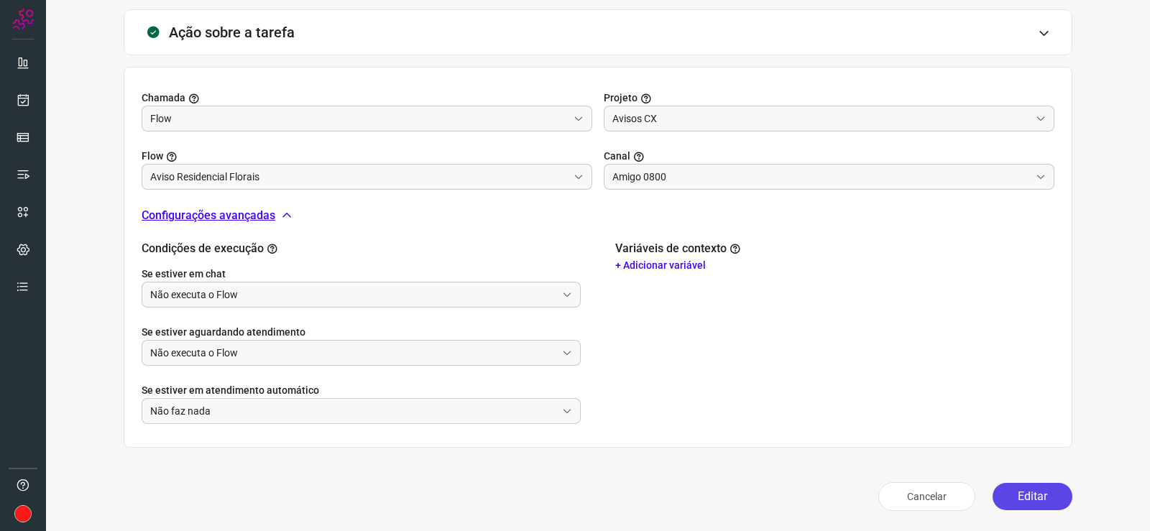
click at [1026, 496] on button "Editar" at bounding box center [1033, 496] width 80 height 27
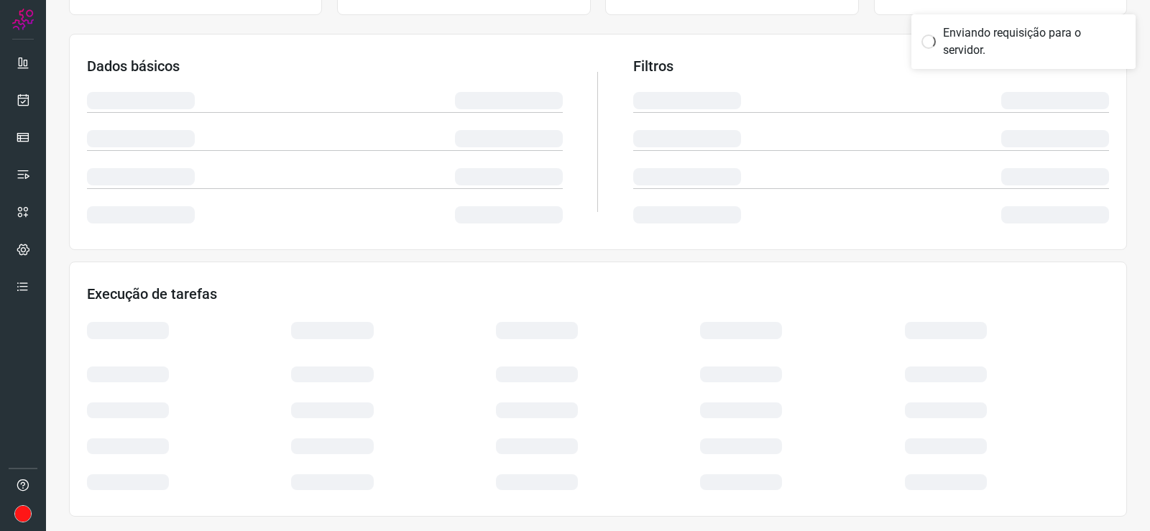
scroll to position [211, 0]
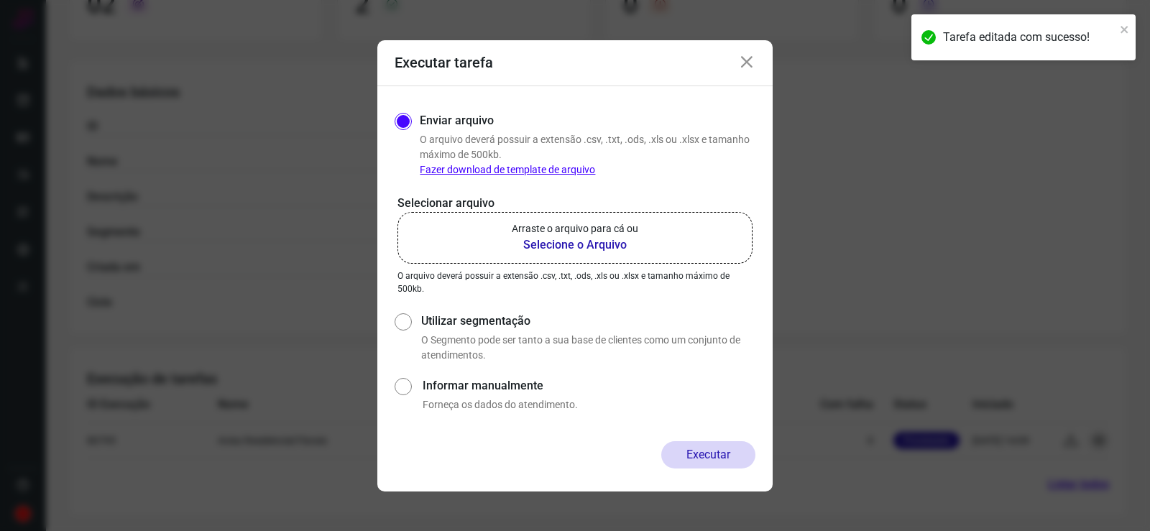
click at [580, 242] on b "Selecione o Arquivo" at bounding box center [575, 244] width 127 height 17
click at [0, 0] on input "Arraste o arquivo para cá ou Selecione o Arquivo" at bounding box center [0, 0] width 0 height 0
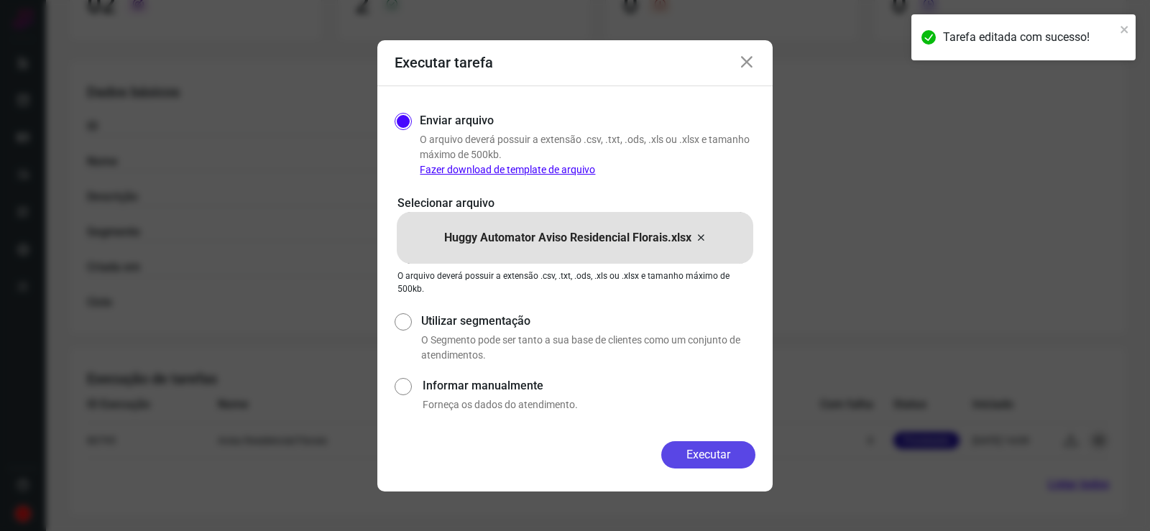
click at [709, 454] on button "Executar" at bounding box center [708, 454] width 94 height 27
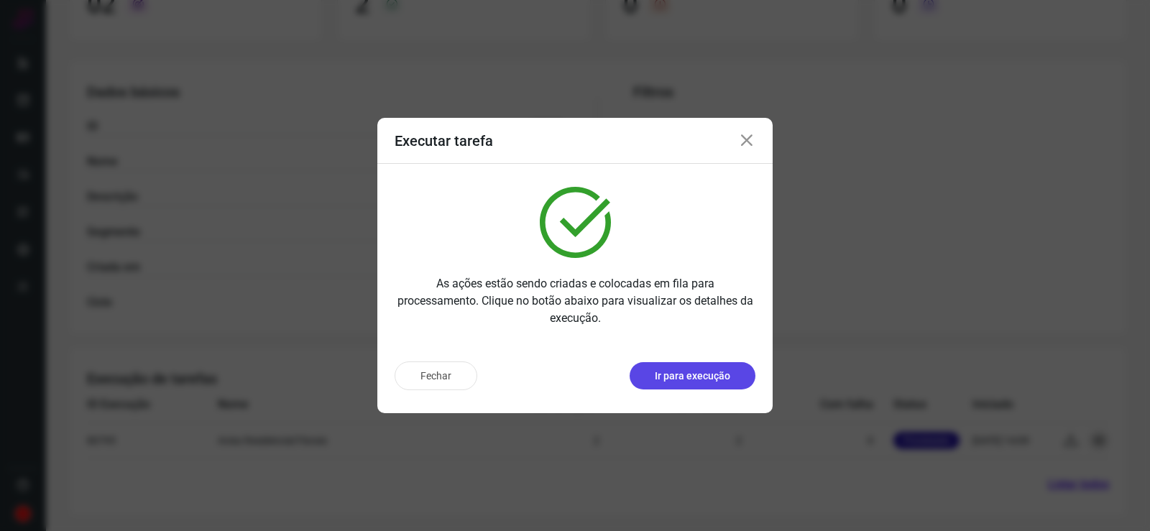
click at [685, 375] on p "Ir para execução" at bounding box center [692, 376] width 75 height 15
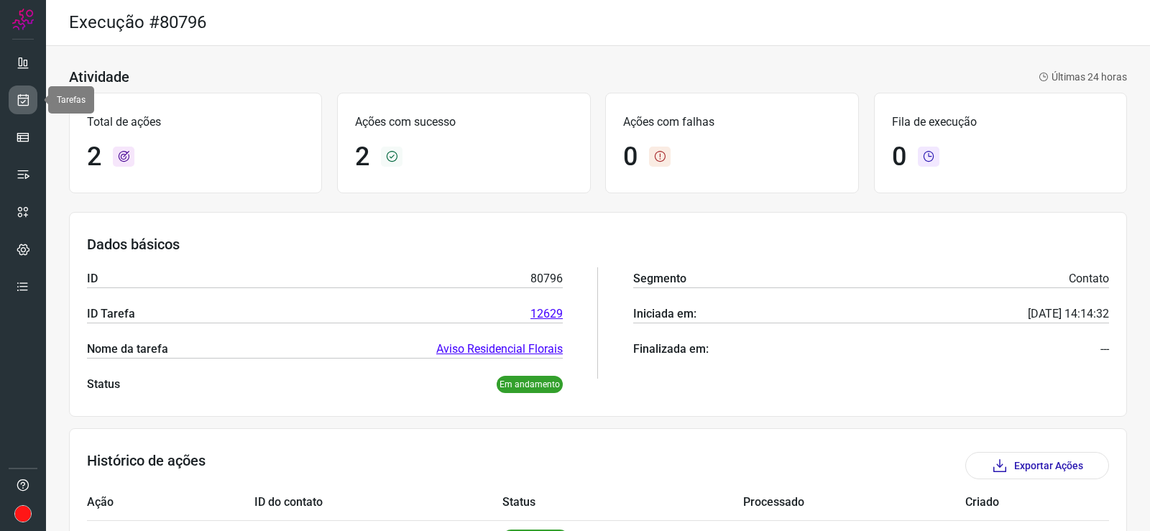
click at [25, 100] on icon at bounding box center [23, 100] width 15 height 14
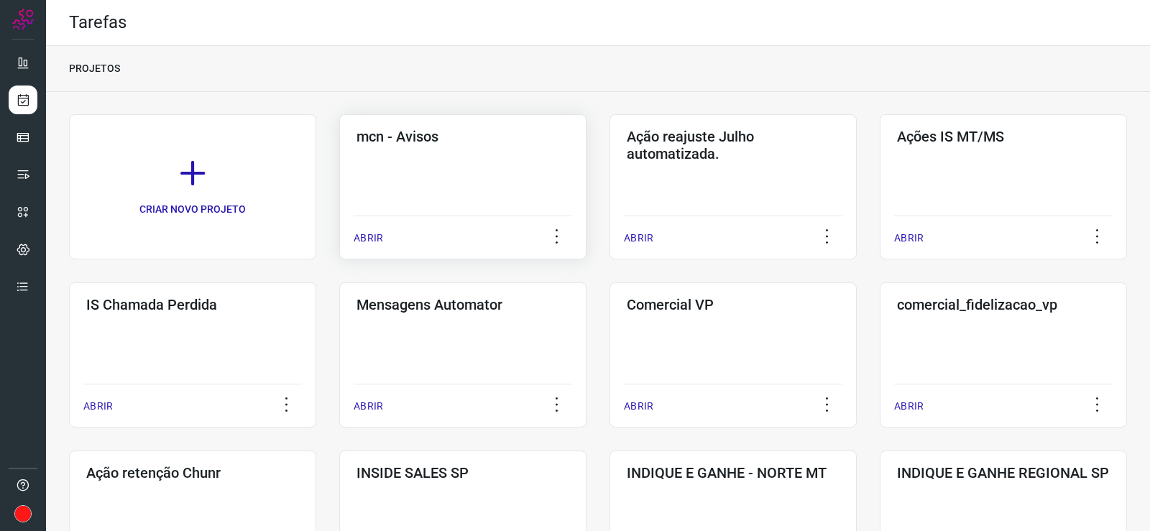
click at [610, 166] on div "mcn - Avisos ABRIR" at bounding box center [733, 186] width 247 height 145
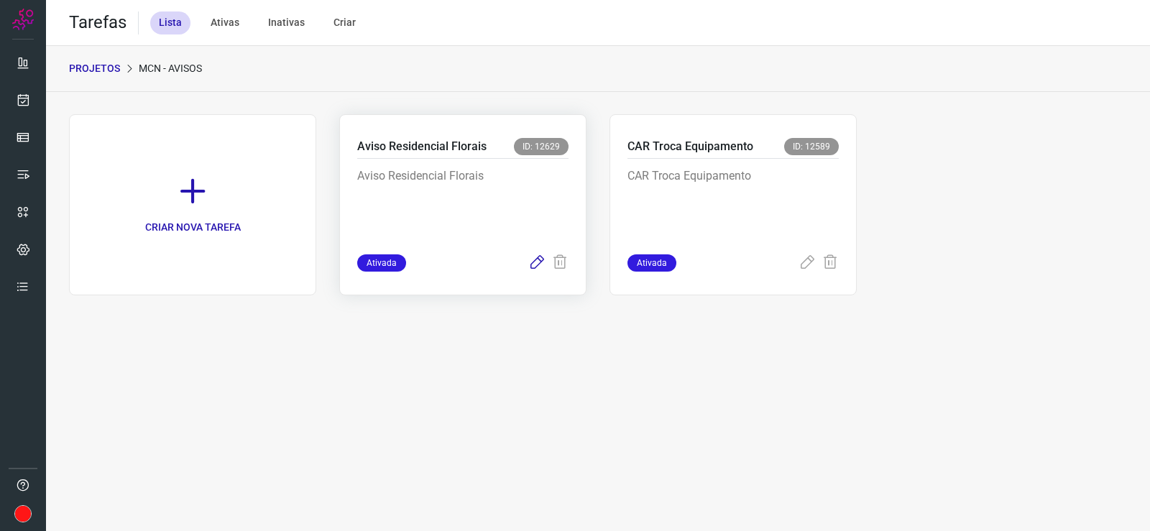
click at [535, 261] on icon at bounding box center [536, 262] width 17 height 17
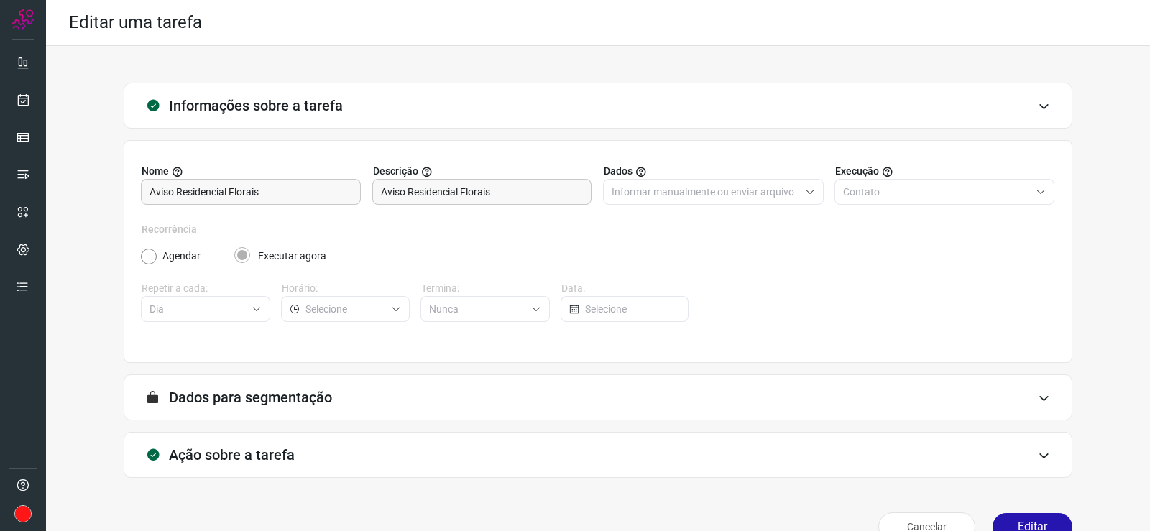
scroll to position [30, 0]
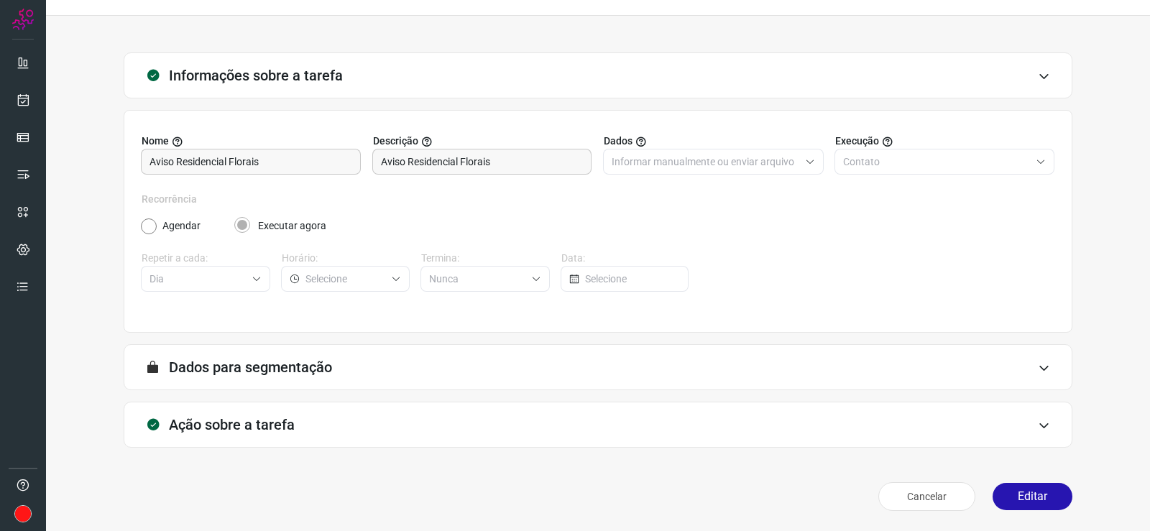
click at [232, 431] on h3 "Ação sobre a tarefa" at bounding box center [232, 424] width 126 height 17
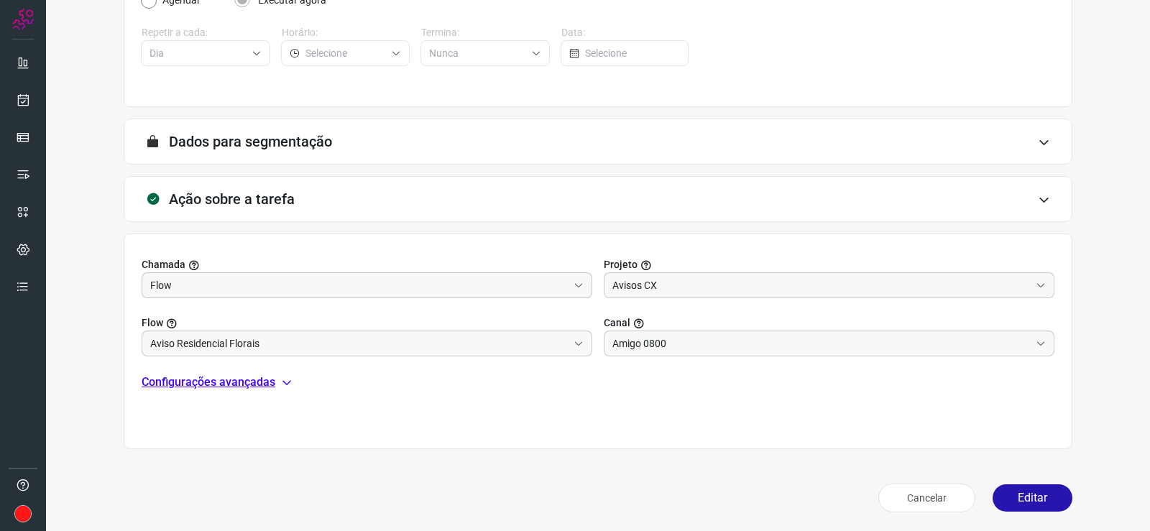
scroll to position [257, 0]
click at [262, 380] on p "Configurações avançadas" at bounding box center [209, 380] width 134 height 17
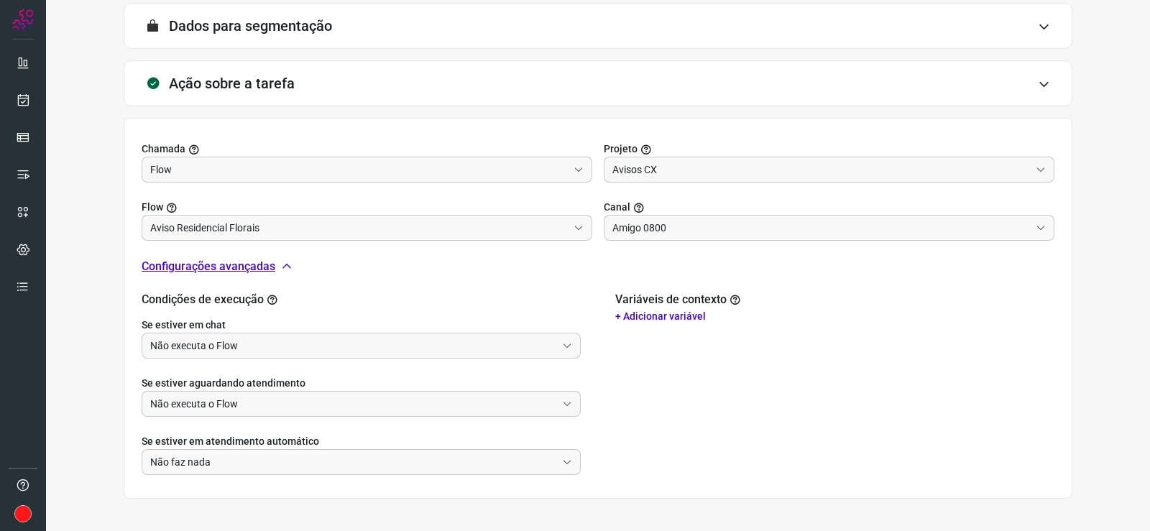
scroll to position [423, 0]
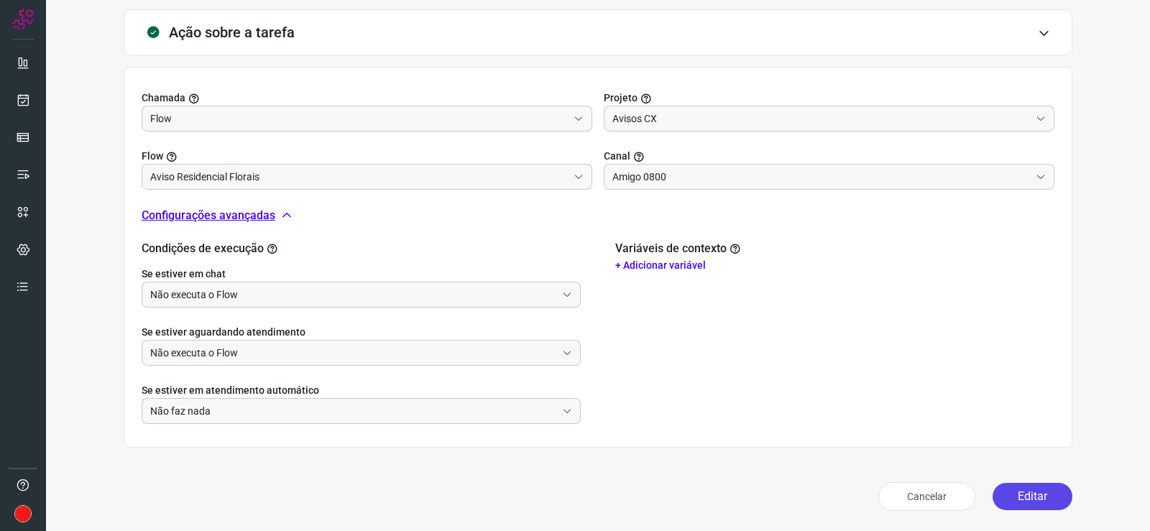
click at [1024, 495] on button "Editar" at bounding box center [1033, 496] width 80 height 27
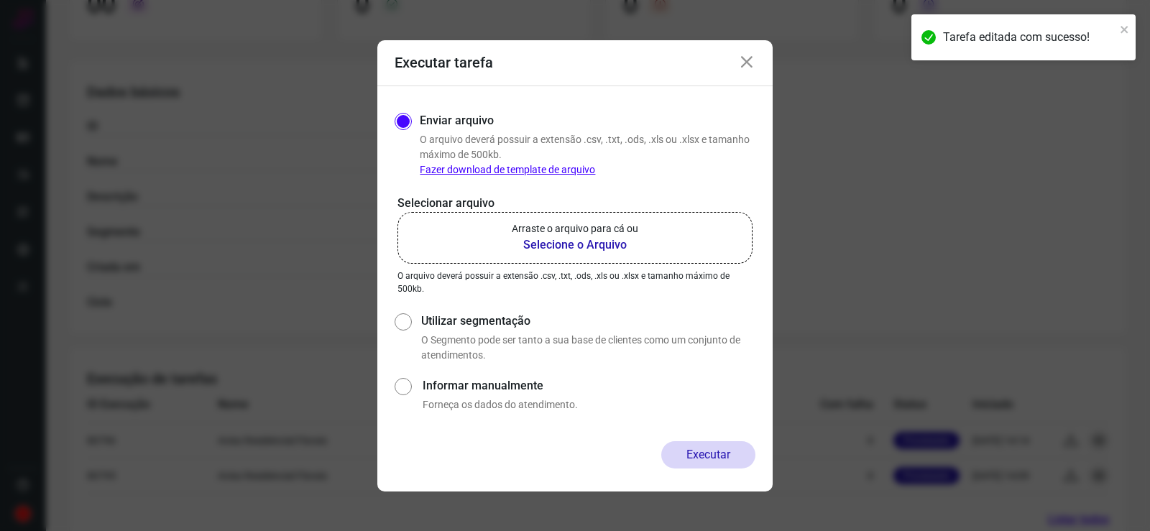
click at [556, 241] on b "Selecione o Arquivo" at bounding box center [575, 244] width 127 height 17
click at [0, 0] on input "Arraste o arquivo para cá ou Selecione o Arquivo" at bounding box center [0, 0] width 0 height 0
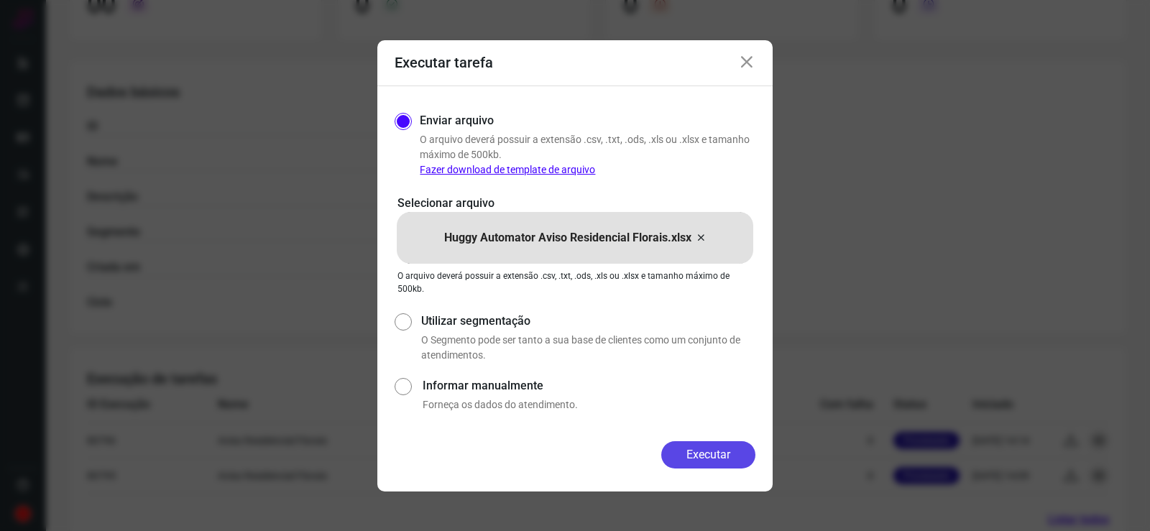
click at [707, 455] on button "Executar" at bounding box center [708, 454] width 94 height 27
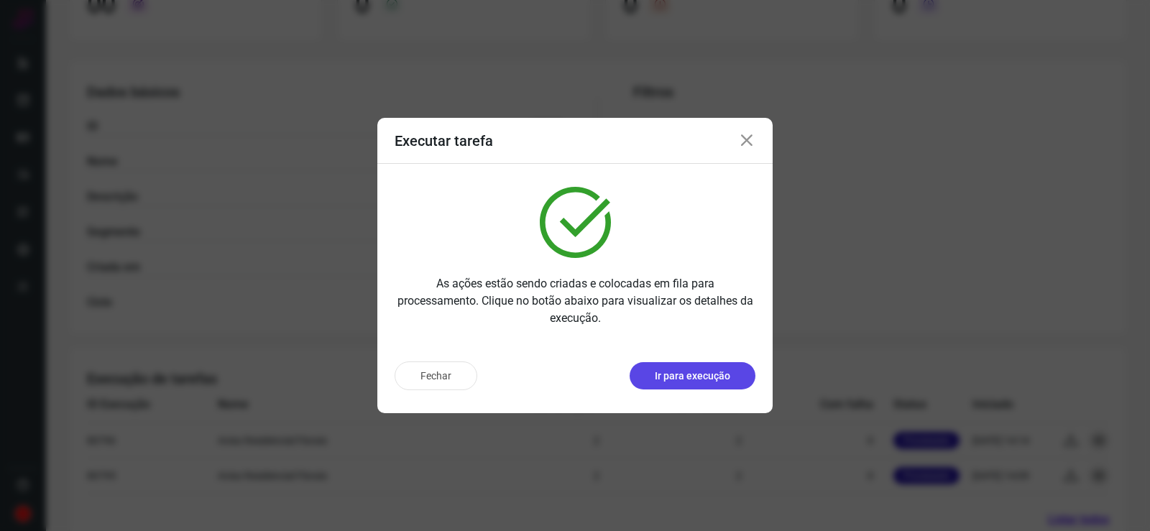
click at [737, 376] on button "Ir para execução" at bounding box center [693, 375] width 126 height 27
